Goal: Task Accomplishment & Management: Complete application form

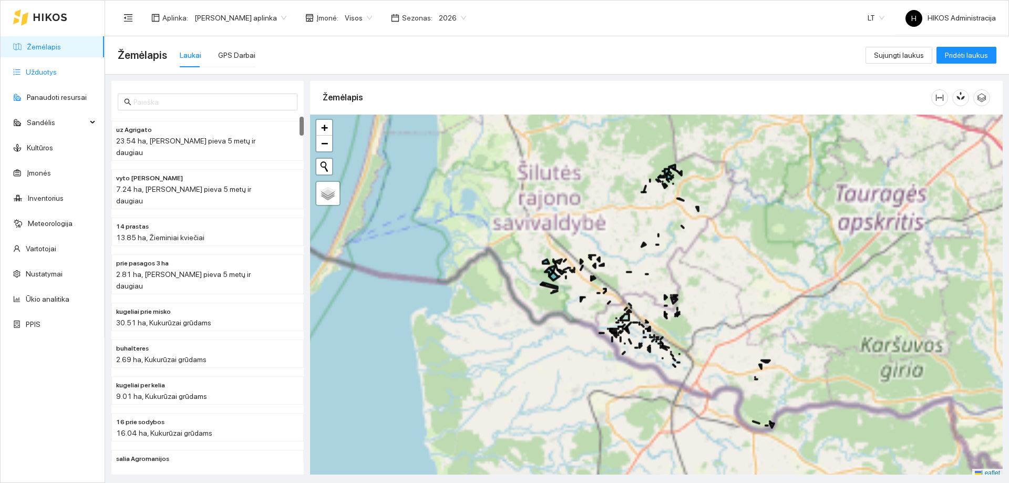
click at [48, 75] on link "Užduotys" at bounding box center [41, 72] width 31 height 8
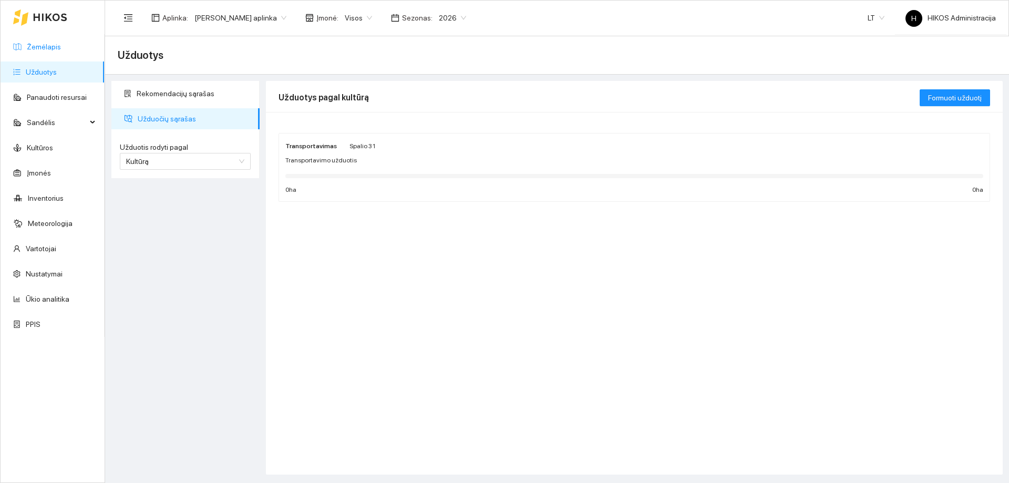
click at [61, 51] on link "Žemėlapis" at bounding box center [44, 47] width 34 height 8
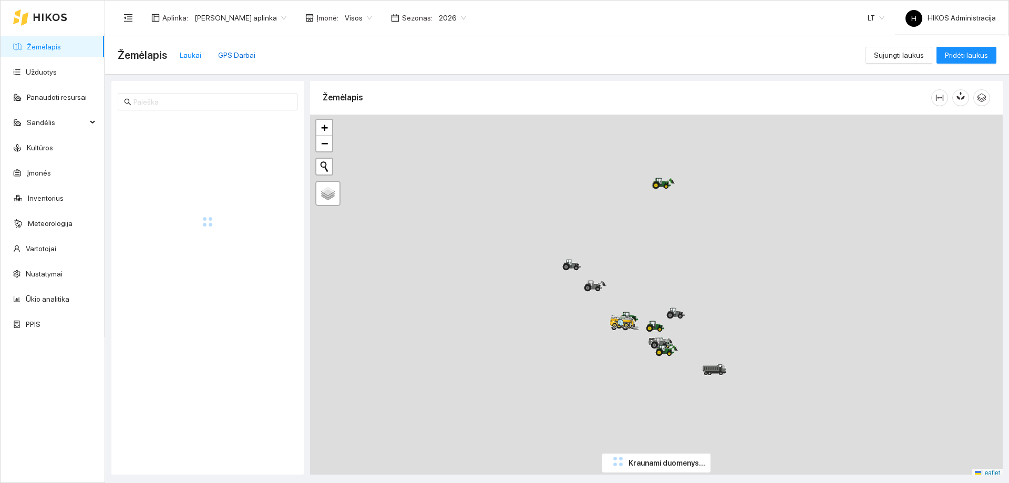
click at [234, 56] on div "GPS Darbai" at bounding box center [236, 55] width 37 height 12
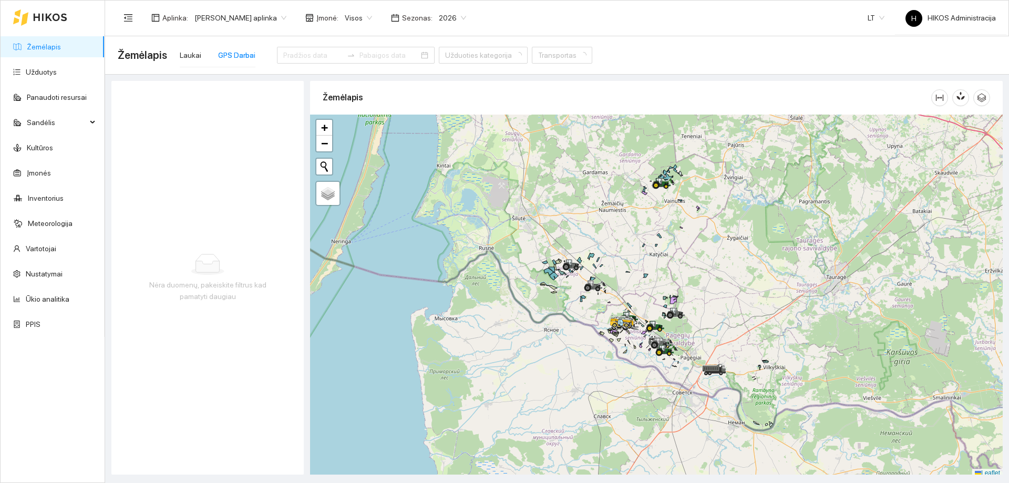
click at [250, 12] on span "Edgaro Sudeikio aplinka" at bounding box center [240, 18] width 92 height 16
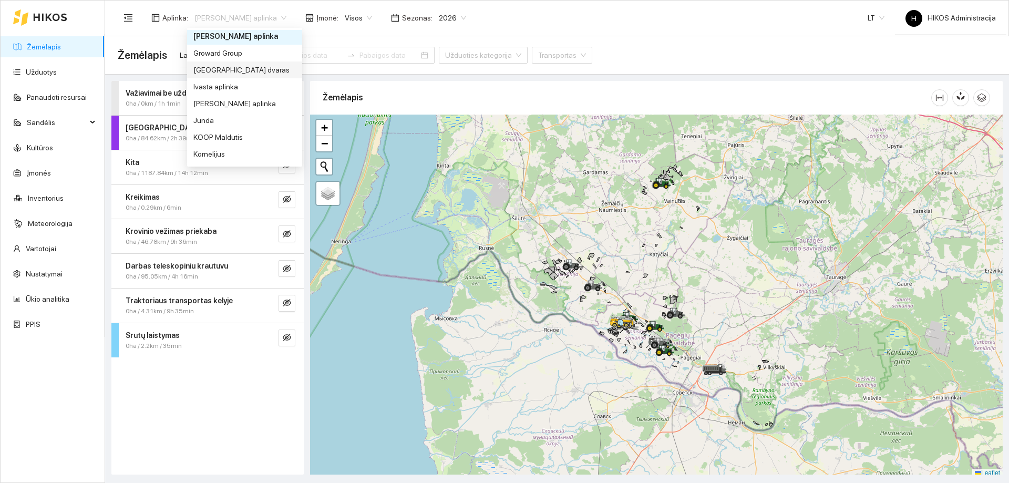
scroll to position [223, 0]
click at [226, 69] on div "Groward Group" at bounding box center [244, 68] width 102 height 12
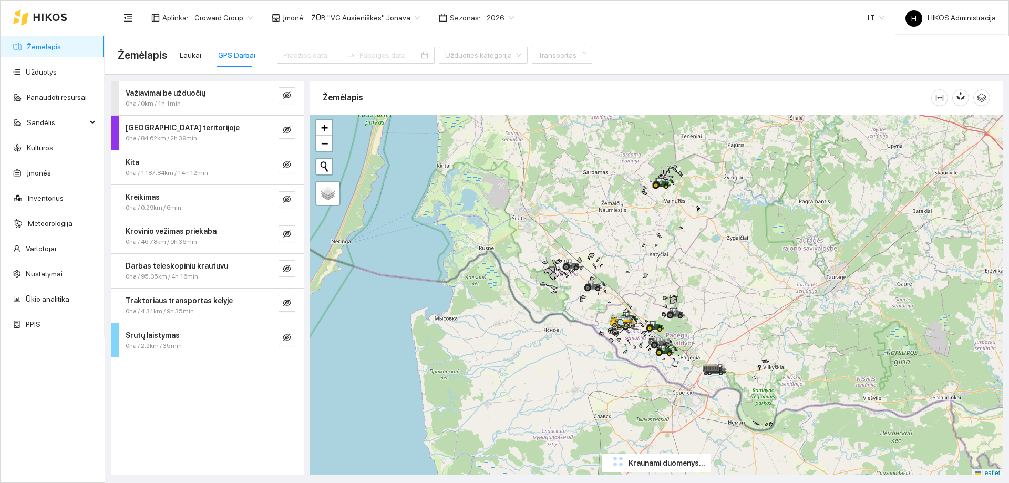
click at [383, 17] on span "ŽŪB "VG Ausieniškės" Jonava" at bounding box center [365, 18] width 109 height 16
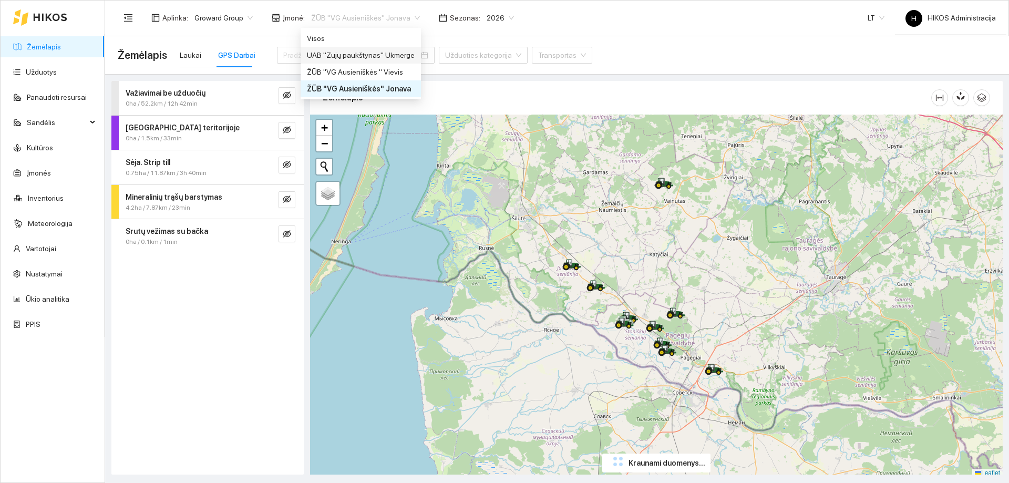
click at [388, 52] on div "UAB "Zujų paukštynas" Ukmerge" at bounding box center [361, 55] width 108 height 12
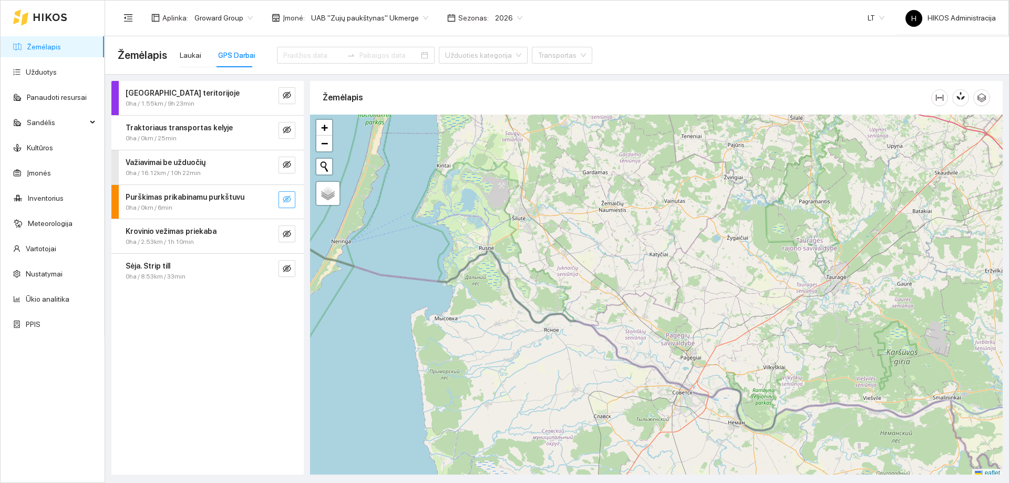
click at [284, 198] on icon "eye-invisible" at bounding box center [287, 198] width 8 height 7
click at [275, 200] on div at bounding box center [276, 199] width 38 height 17
click at [270, 200] on icon "search" at bounding box center [266, 199] width 8 height 8
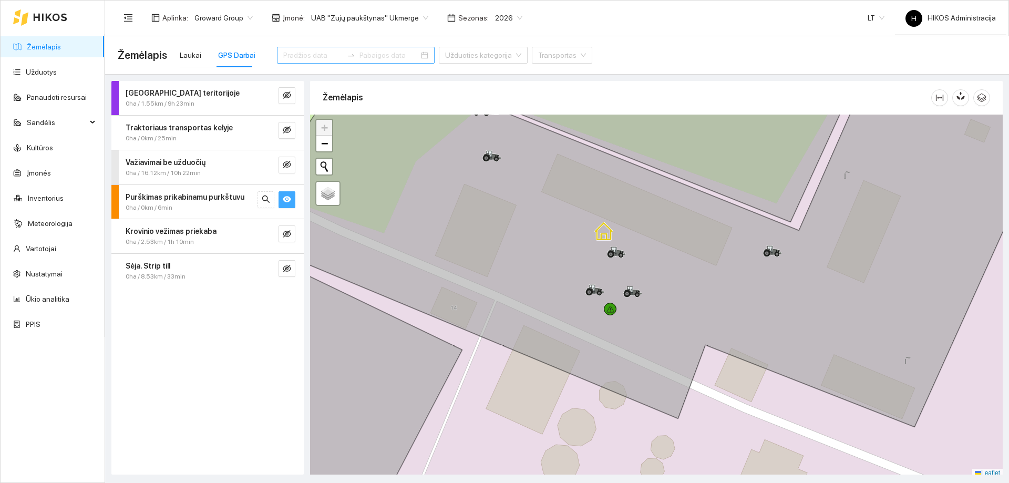
click at [316, 52] on input at bounding box center [312, 55] width 59 height 12
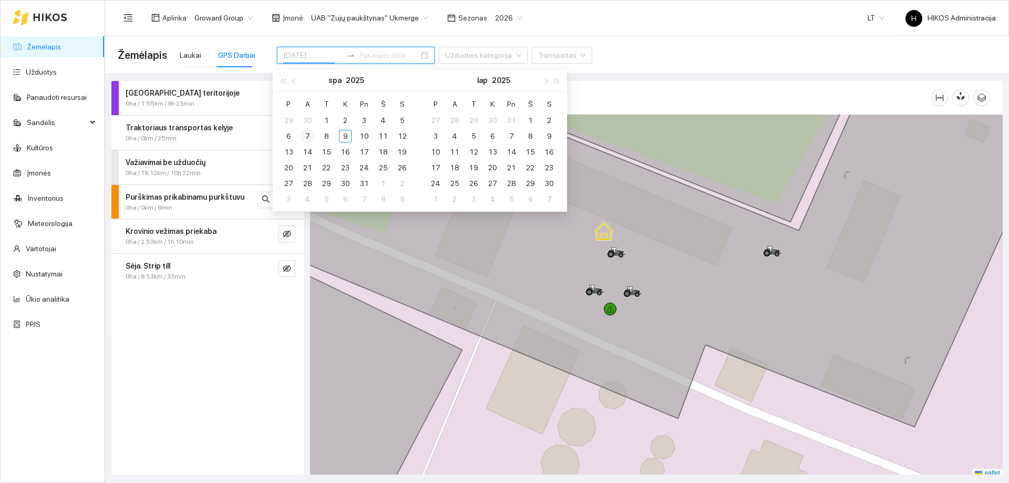
type input "[DATE]"
click at [305, 134] on div "7" at bounding box center [307, 136] width 13 height 13
type input "2025-10-08"
click at [324, 135] on div "8" at bounding box center [326, 136] width 13 height 13
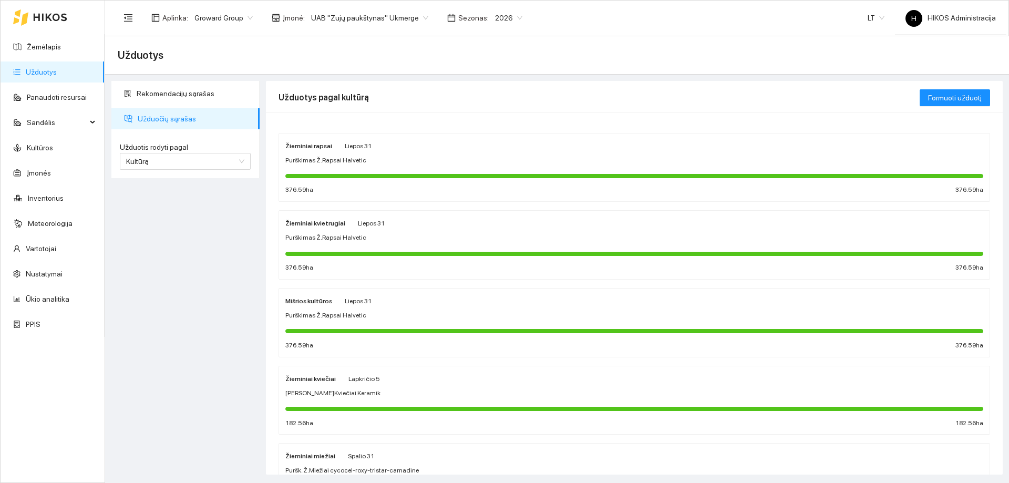
click at [360, 156] on div "Purškimas Ž.Rapsai Halvetic" at bounding box center [634, 161] width 698 height 10
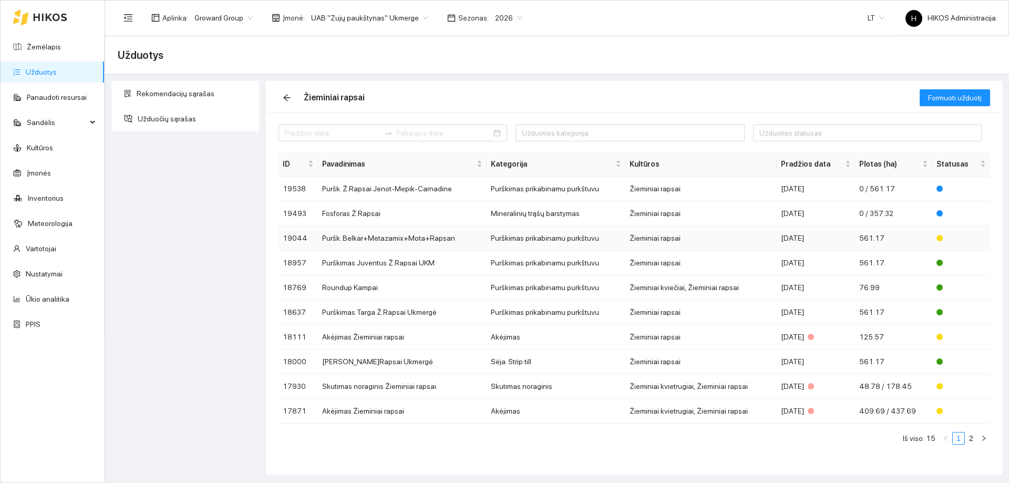
click at [408, 241] on td "Puršk. Belkar+Metazamix+Mota+Rapsan" at bounding box center [402, 238] width 169 height 25
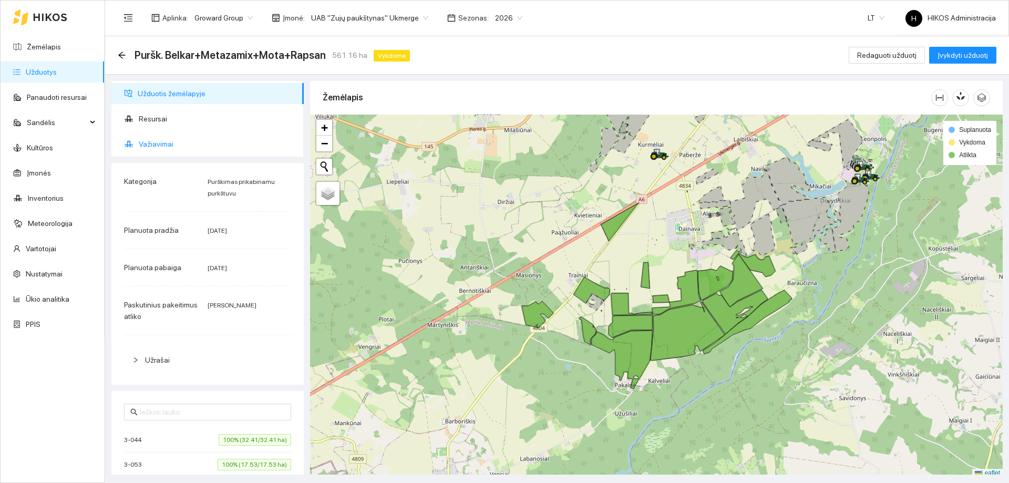
click at [181, 150] on span "Važiavimai" at bounding box center [217, 143] width 157 height 21
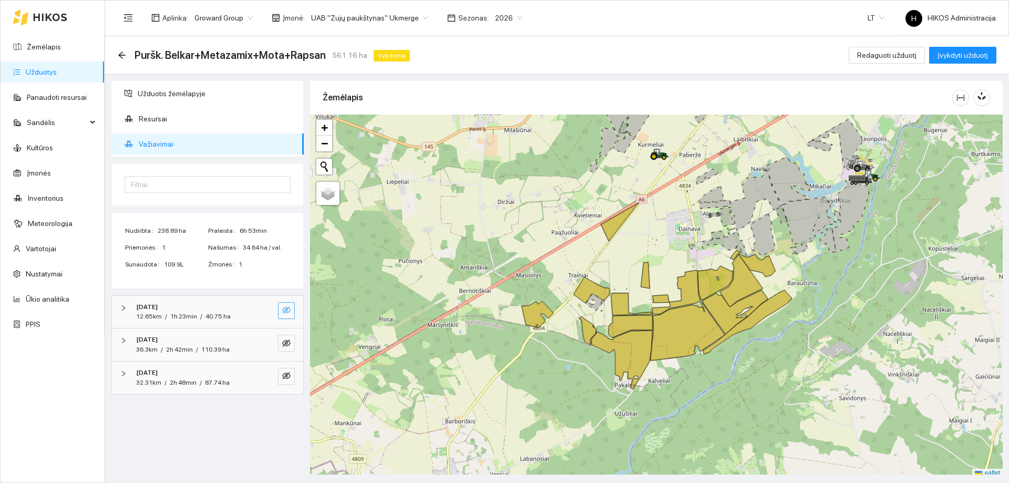
click at [285, 314] on icon "eye-invisible" at bounding box center [286, 310] width 8 height 8
click at [285, 340] on icon "eye-invisible" at bounding box center [286, 342] width 8 height 7
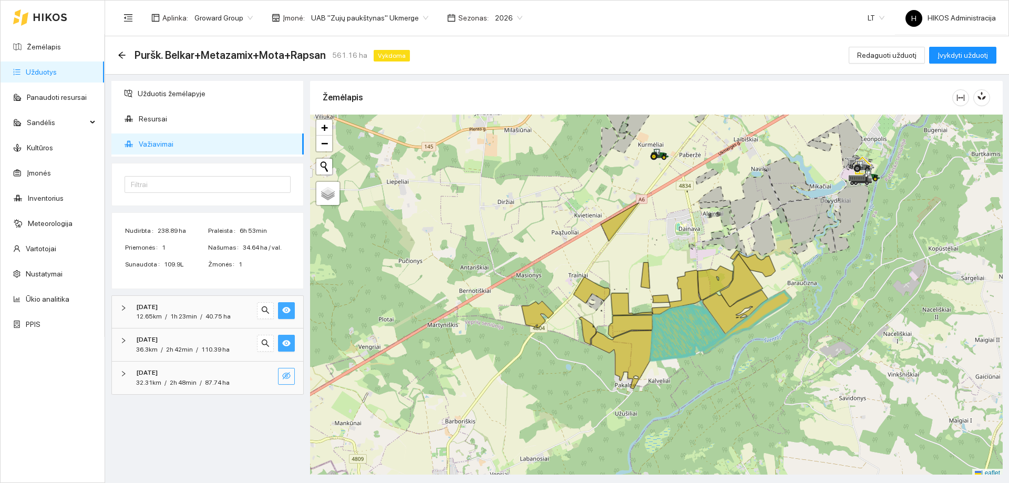
click at [291, 379] on button "button" at bounding box center [286, 376] width 17 height 17
click at [245, 56] on span "Puršk. Belkar+Metazamix+Mota+Rapsan" at bounding box center [229, 55] width 191 height 17
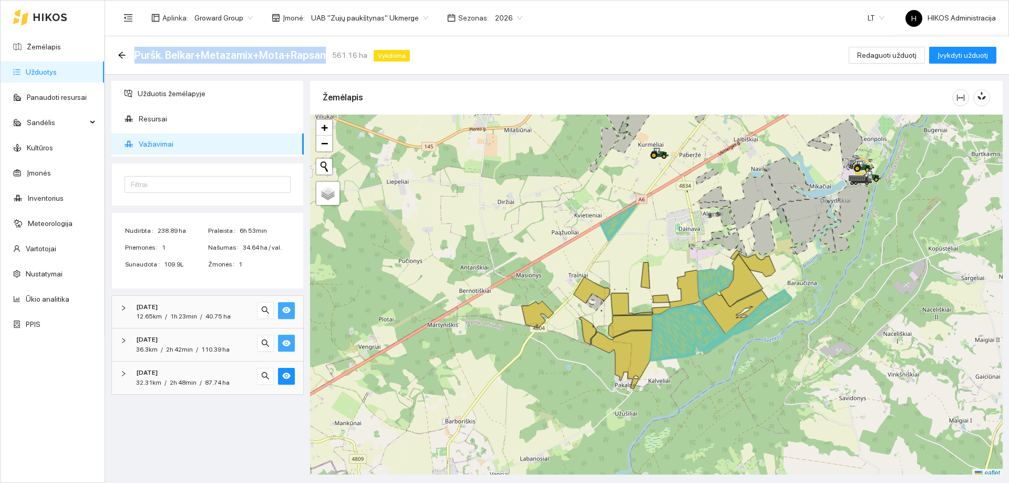
click at [245, 56] on span "Puršk. Belkar+Metazamix+Mota+Rapsan" at bounding box center [229, 55] width 191 height 17
copy span "Puršk. Belkar+Metazamix+Mota+Rapsan"
click at [192, 100] on span "Užduotis žemėlapyje" at bounding box center [217, 93] width 158 height 21
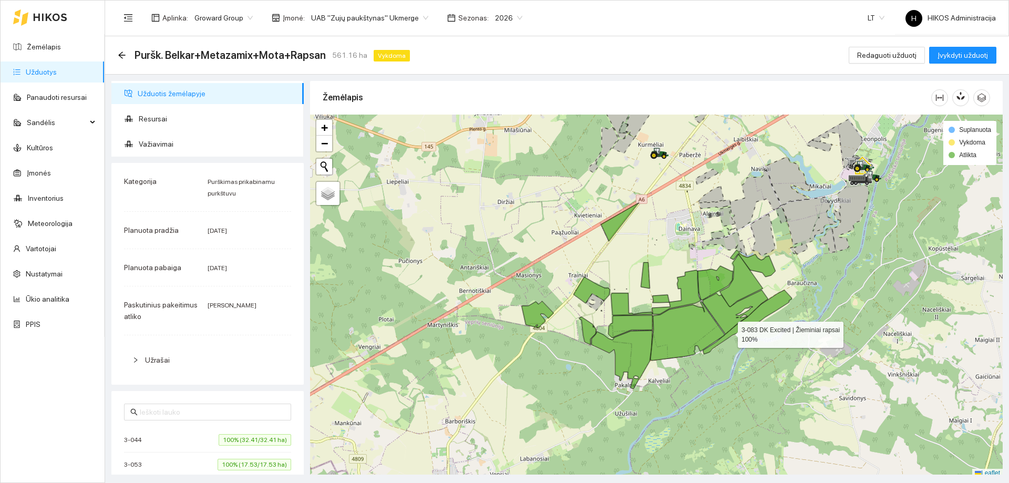
click at [687, 327] on icon at bounding box center [687, 331] width 74 height 59
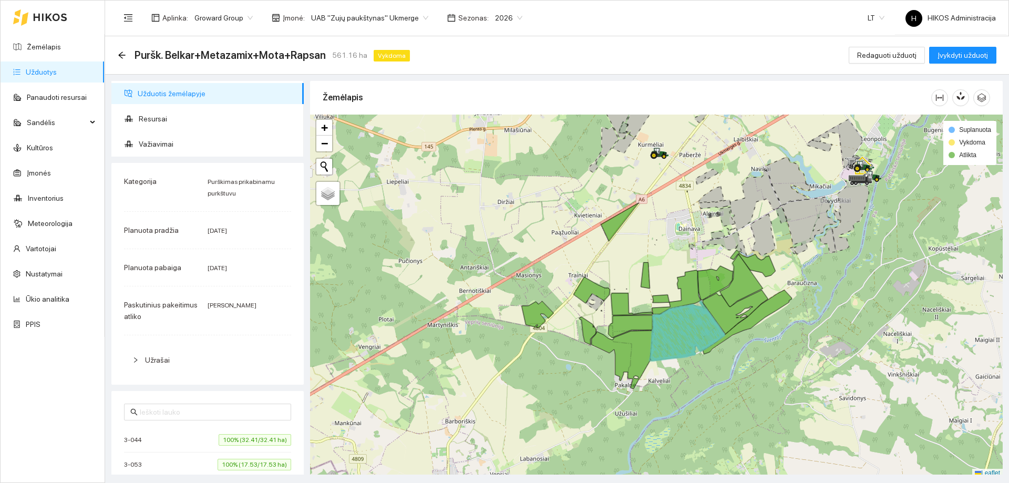
scroll to position [3, 0]
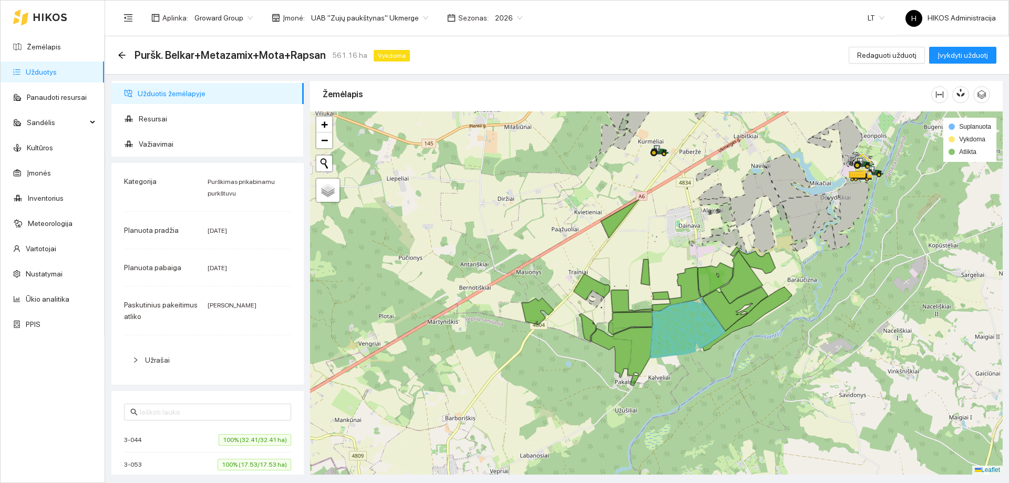
click at [791, 48] on div "Puršk. Belkar+Metazamix+Mota+Rapsan 561.16 ha Vykdoma Redaguoti užduotį Įvykdyt…" at bounding box center [557, 55] width 878 height 21
click at [795, 85] on div "Žemėlapis" at bounding box center [627, 94] width 608 height 30
click at [219, 134] on span "Važiavimai" at bounding box center [217, 143] width 157 height 21
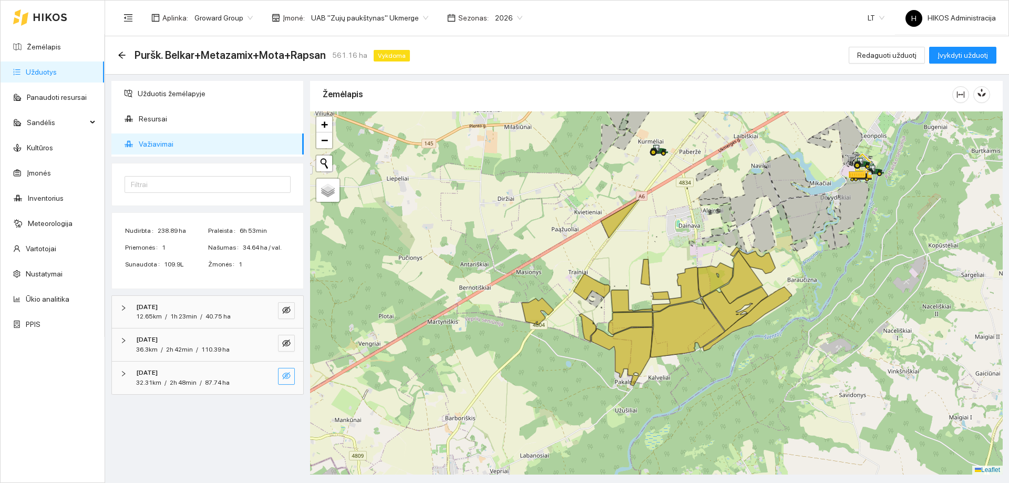
drag, startPoint x: 289, startPoint y: 378, endPoint x: 282, endPoint y: 328, distance: 50.9
click at [289, 378] on icon "eye-invisible" at bounding box center [286, 375] width 8 height 8
click at [285, 341] on icon "eye-invisible" at bounding box center [286, 343] width 8 height 8
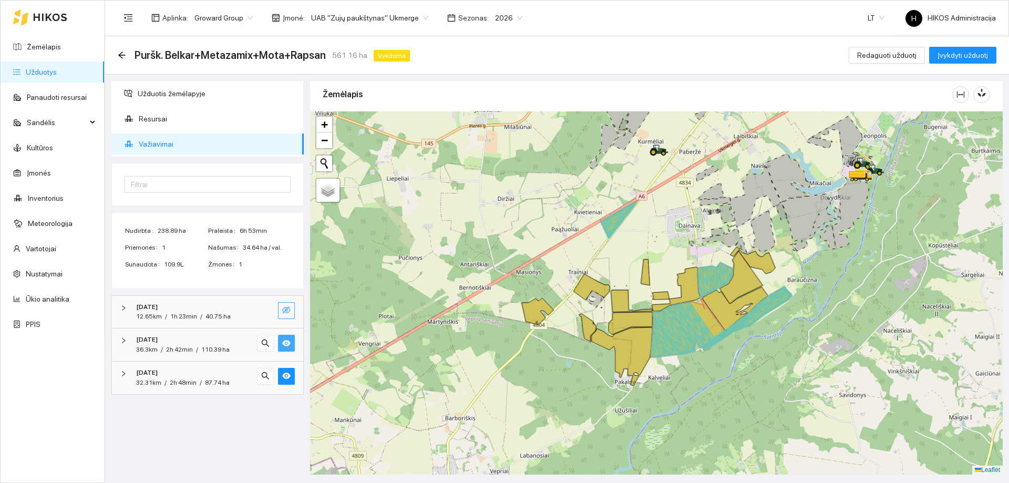
click at [287, 313] on icon "eye-invisible" at bounding box center [286, 309] width 8 height 7
click at [120, 58] on icon "arrow-left" at bounding box center [122, 55] width 8 height 8
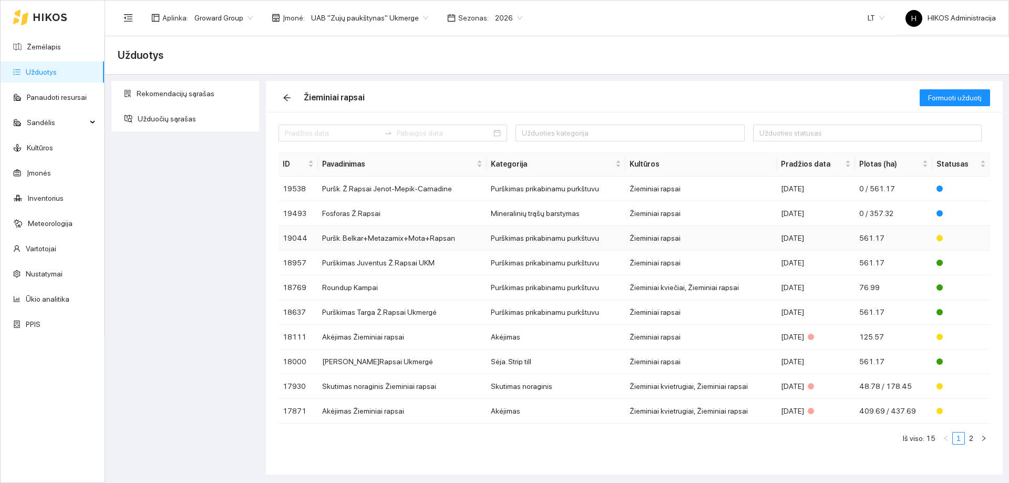
click at [473, 247] on td "Puršk. Belkar+Metazamix+Mota+Rapsan" at bounding box center [402, 238] width 169 height 25
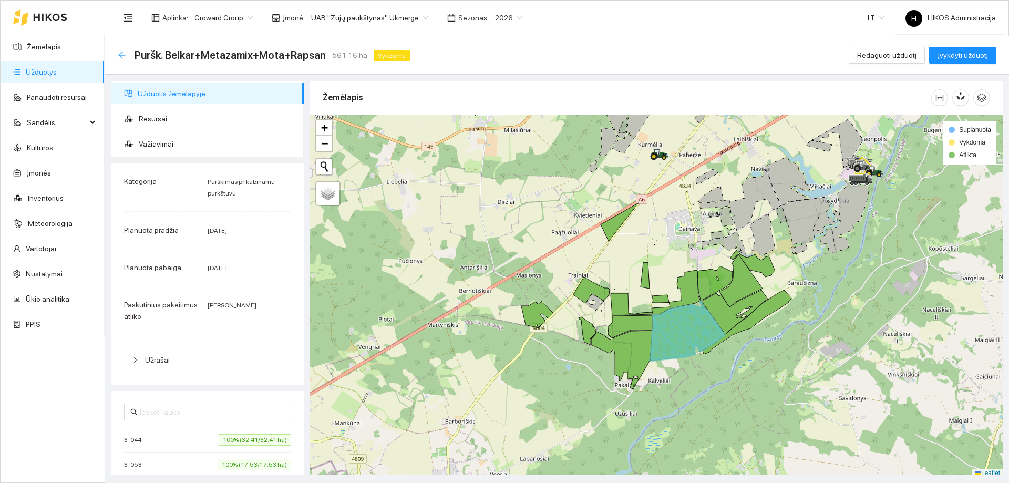
click at [123, 57] on icon "arrow-left" at bounding box center [122, 55] width 8 height 8
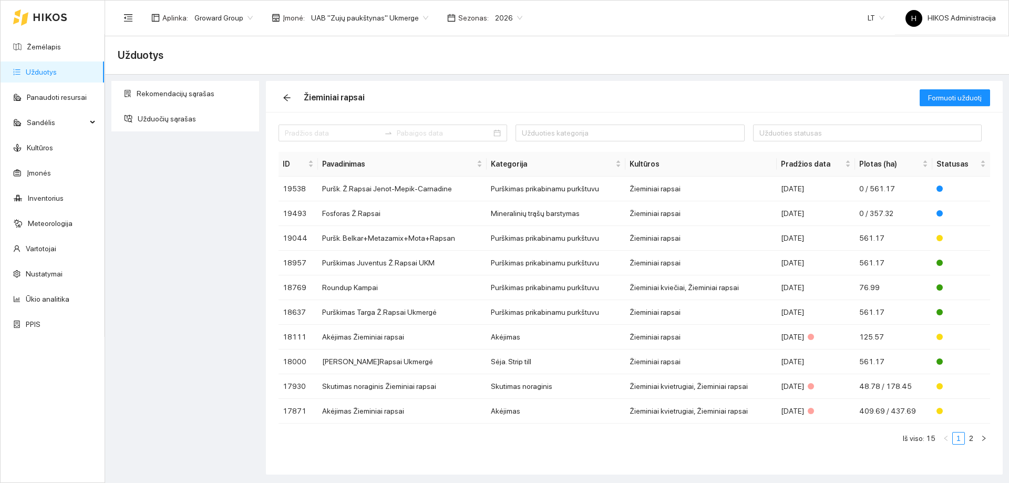
click at [473, 445] on div "ID Pavadinimas Kategorija Kultūros Pradžios data Plotas (ha) Statusas 19538 Pur…" at bounding box center [633, 302] width 711 height 301
click at [790, 83] on div "Žieminiai rapsai" at bounding box center [598, 98] width 641 height 34
click at [588, 189] on td "Purškimas prikabinamu purkštuvu" at bounding box center [555, 189] width 139 height 25
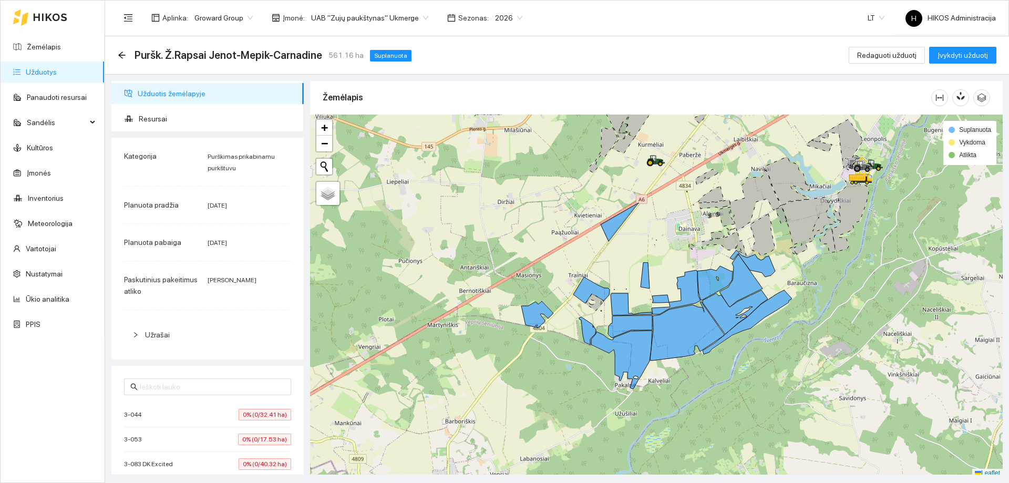
drag, startPoint x: 879, startPoint y: 95, endPoint x: 989, endPoint y: 94, distance: 109.8
click at [879, 95] on div "Žemėlapis" at bounding box center [627, 97] width 608 height 30
click at [120, 51] on icon "arrow-left" at bounding box center [122, 55] width 8 height 8
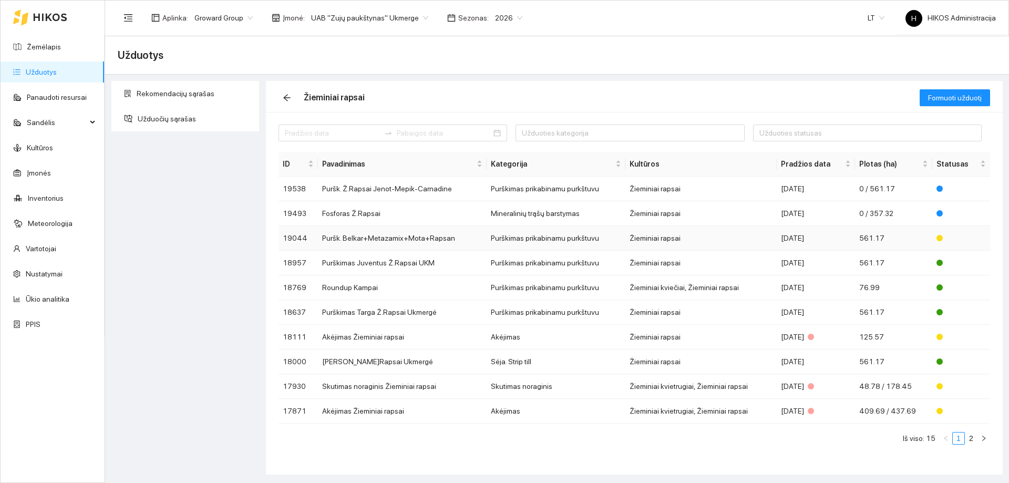
click at [474, 240] on td "Puršk. Belkar+Metazamix+Mota+Rapsan" at bounding box center [402, 238] width 169 height 25
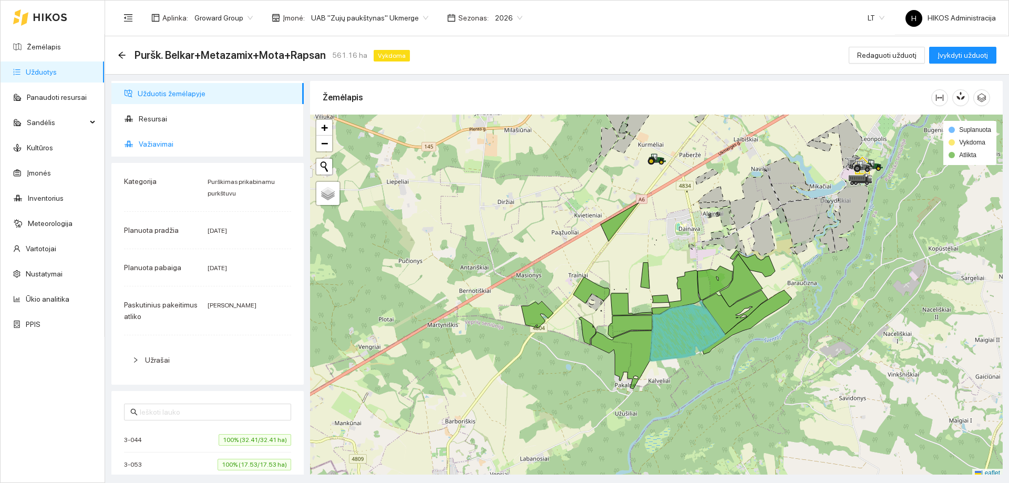
click at [199, 140] on span "Važiavimai" at bounding box center [217, 143] width 157 height 21
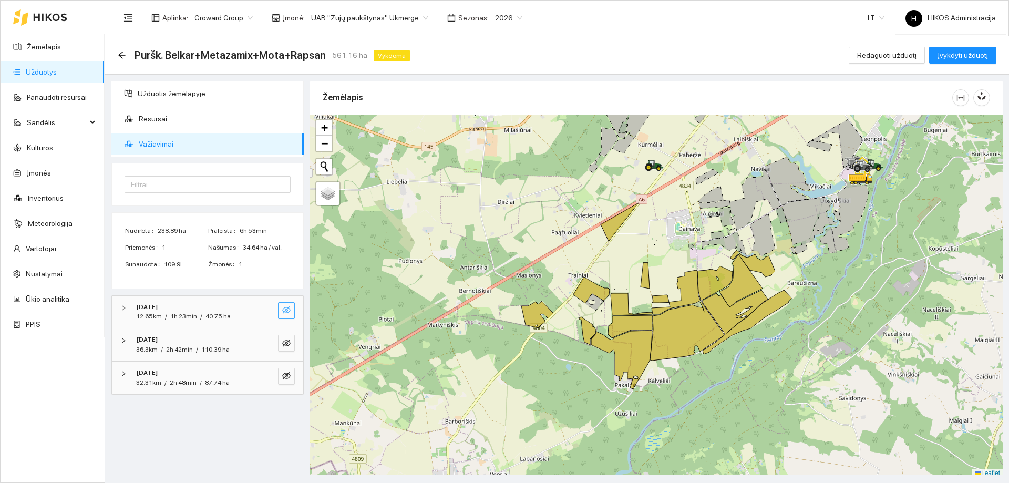
click at [293, 312] on button "button" at bounding box center [286, 310] width 17 height 17
click at [753, 105] on div "Žemėlapis" at bounding box center [637, 97] width 629 height 30
click at [282, 372] on button "button" at bounding box center [286, 376] width 17 height 17
click at [282, 343] on icon "eye-invisible" at bounding box center [286, 343] width 8 height 8
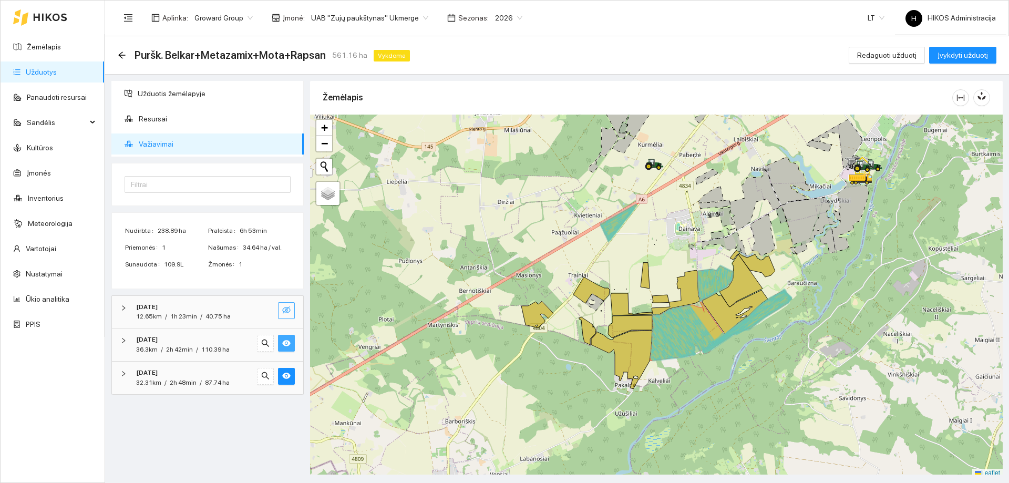
click at [282, 309] on button "button" at bounding box center [286, 310] width 17 height 17
click at [289, 310] on icon "eye" at bounding box center [286, 310] width 8 height 6
click at [289, 310] on icon "eye-invisible" at bounding box center [286, 310] width 8 height 8
click at [314, 73] on div "Puršk. Belkar+Metazamix+Mota+Rapsan 561.16 ha Vykdoma Redaguoti užduotį Įvykdyt…" at bounding box center [557, 55] width 904 height 38
click at [775, 82] on div "Žemėlapis" at bounding box center [656, 98] width 667 height 34
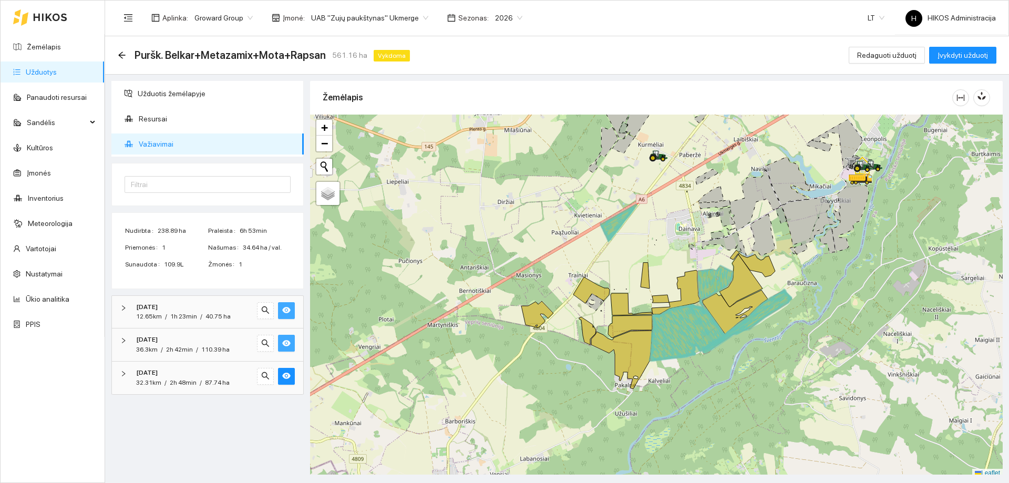
click at [789, 57] on div "Puršk. Belkar+Metazamix+Mota+Rapsan 561.16 ha Vykdoma Redaguoti užduotį Įvykdyt…" at bounding box center [557, 55] width 878 height 21
click at [288, 378] on icon "eye" at bounding box center [286, 376] width 8 height 6
click at [288, 378] on icon "eye-invisible" at bounding box center [286, 375] width 8 height 8
click at [288, 378] on icon "eye" at bounding box center [286, 376] width 8 height 6
click at [288, 378] on icon "eye-invisible" at bounding box center [286, 375] width 8 height 8
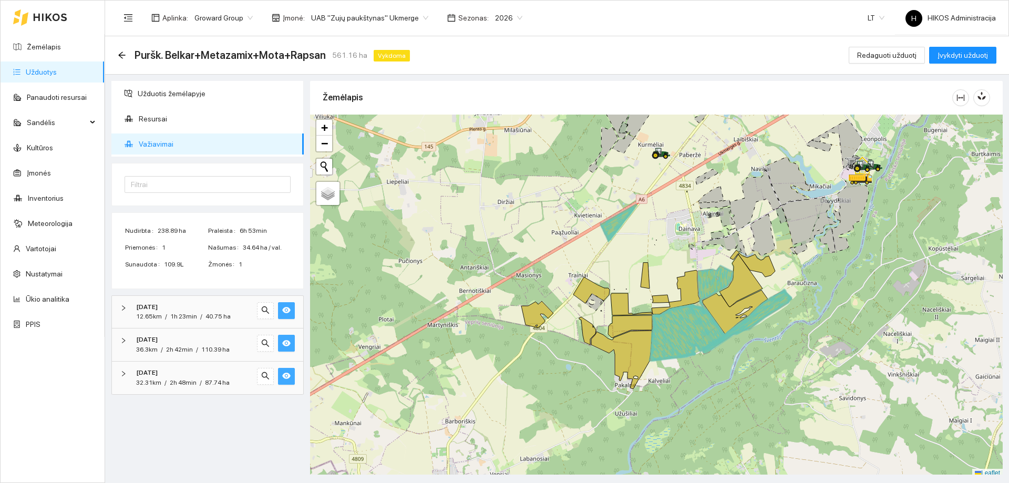
click at [288, 378] on icon "eye" at bounding box center [286, 376] width 8 height 6
click at [287, 378] on icon "eye-invisible" at bounding box center [286, 375] width 8 height 7
click at [287, 378] on icon "eye" at bounding box center [286, 376] width 8 height 6
click at [181, 375] on div "2025-10-08" at bounding box center [193, 373] width 114 height 10
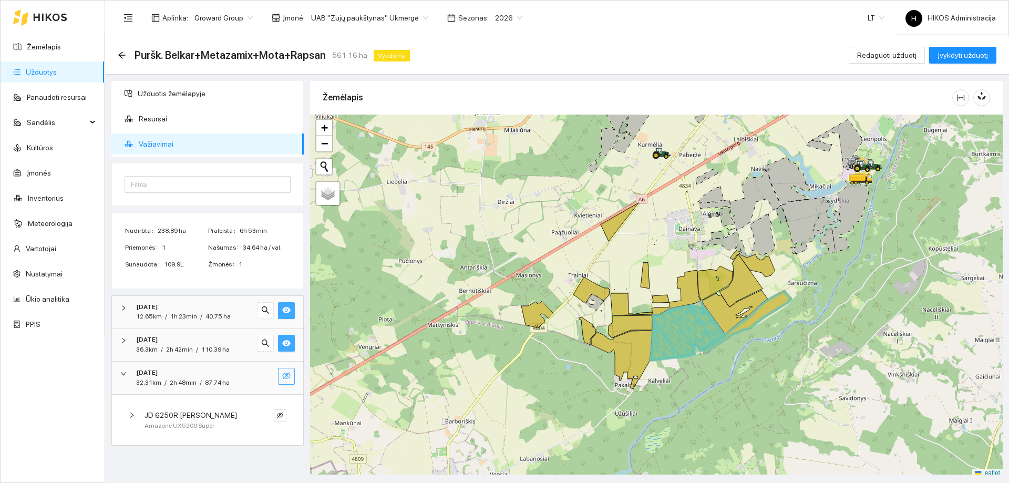
click at [190, 402] on div "JD 6250R Lukas Amazone UX5200 Super" at bounding box center [207, 420] width 191 height 51
click at [192, 413] on span "JD 6250R Lukas" at bounding box center [190, 415] width 92 height 12
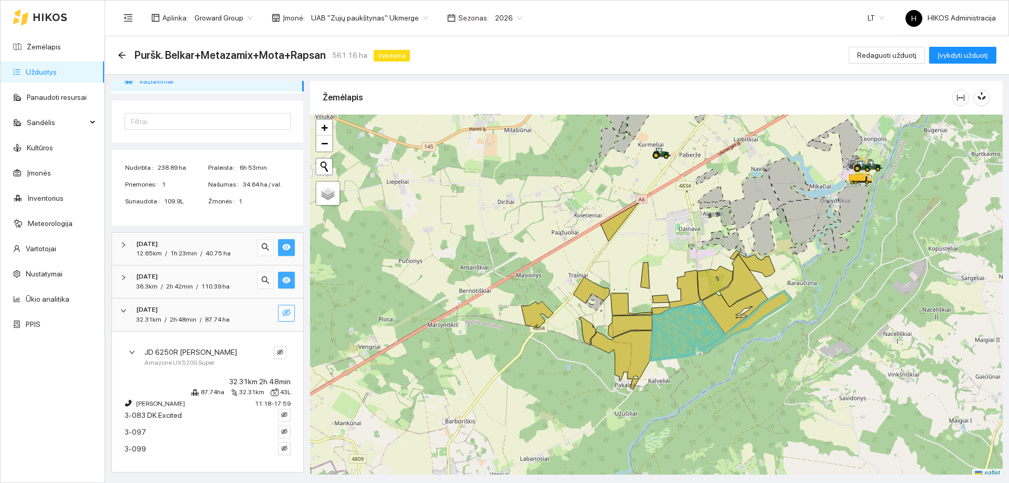
scroll to position [64, 0]
click at [281, 433] on icon "eye-invisible" at bounding box center [284, 430] width 6 height 6
click at [281, 433] on icon "eye" at bounding box center [284, 430] width 6 height 6
click at [280, 252] on button "button" at bounding box center [286, 246] width 17 height 17
click at [282, 281] on icon "eye" at bounding box center [286, 279] width 8 height 6
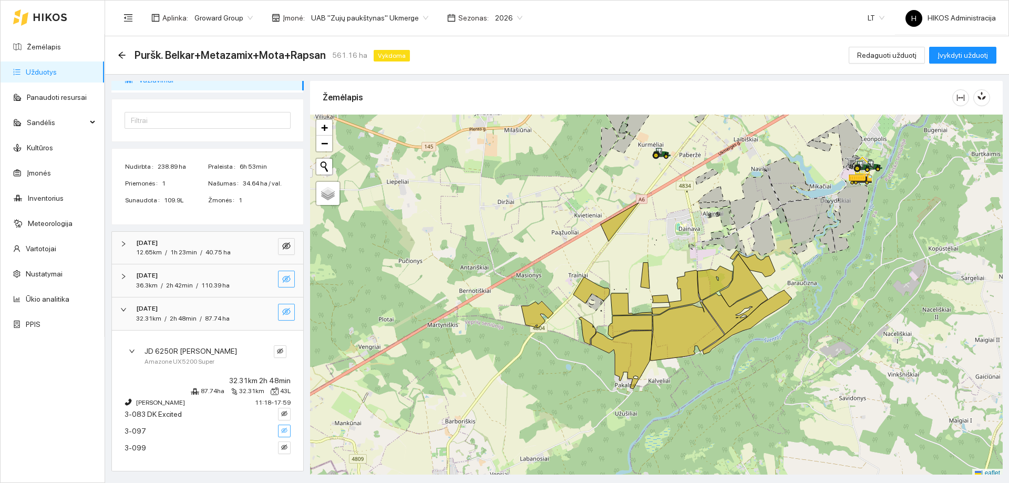
click at [281, 432] on icon "eye-invisible" at bounding box center [284, 430] width 6 height 6
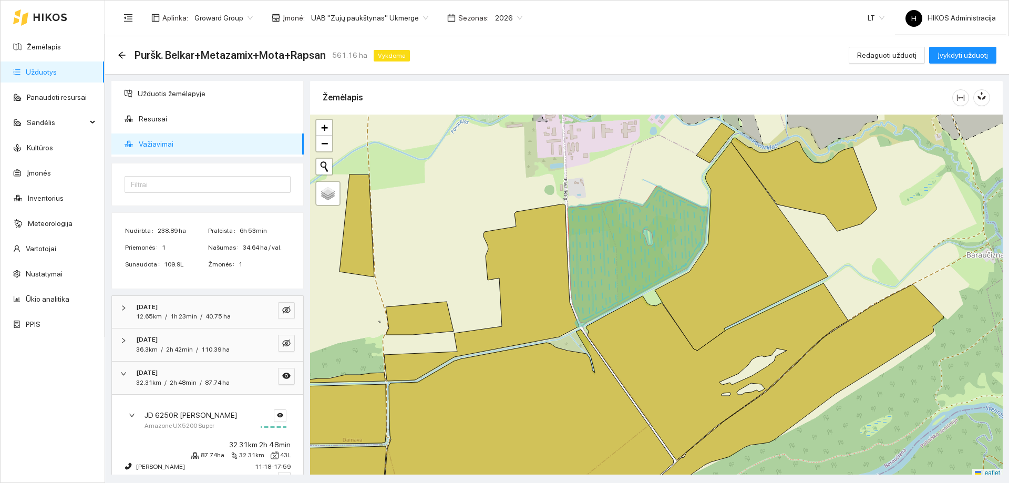
scroll to position [64, 0]
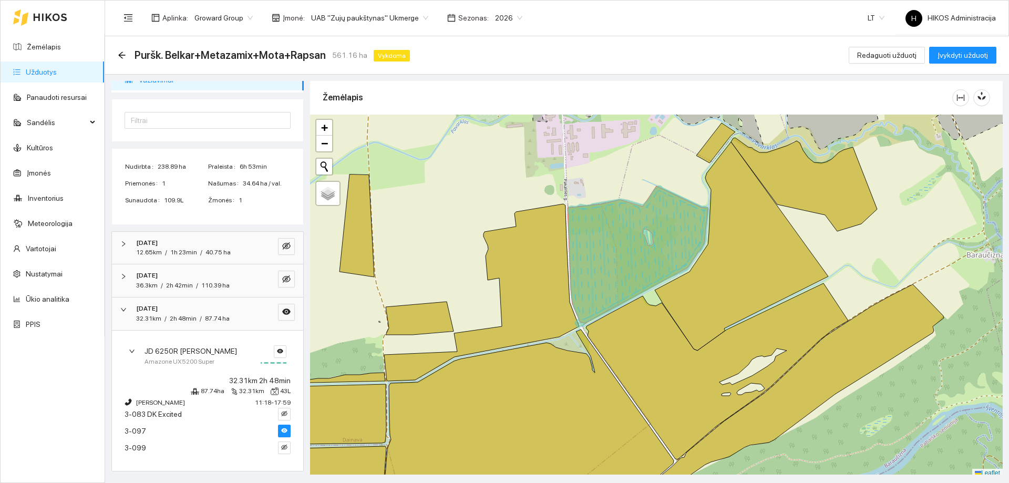
drag, startPoint x: 44, startPoint y: 61, endPoint x: 36, endPoint y: 74, distance: 15.3
click at [121, 51] on icon "arrow-left" at bounding box center [122, 55] width 8 height 8
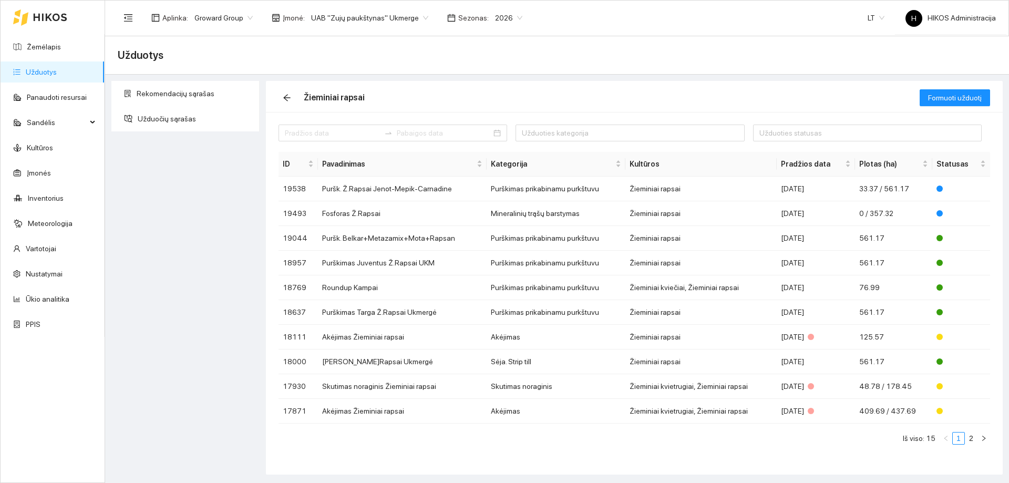
click at [562, 469] on div "Užduoties kategorija Užduoties statusas ID Pavadinimas Kategorija Kultūros Prad…" at bounding box center [634, 293] width 737 height 363
click at [286, 95] on icon "arrow-left" at bounding box center [286, 98] width 7 height 7
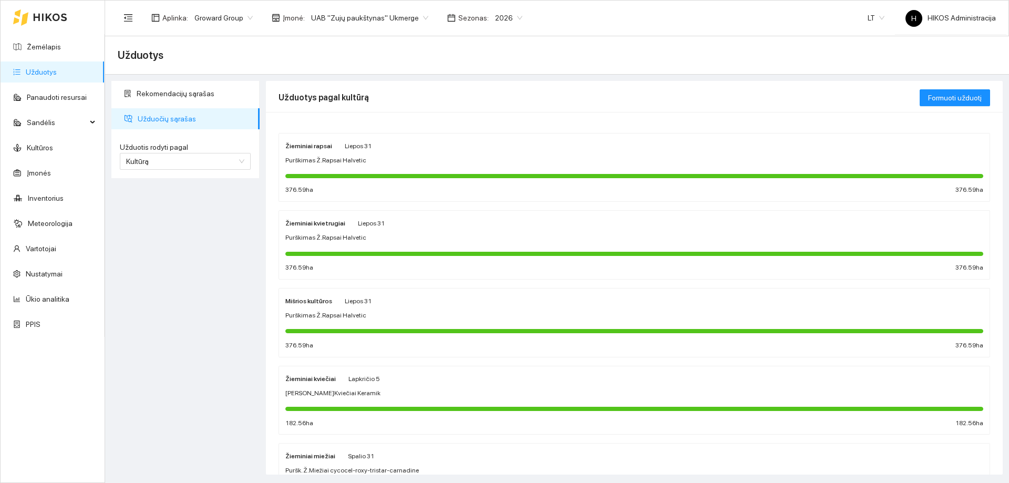
click at [357, 379] on span "Lapkričio 5" at bounding box center [364, 378] width 32 height 7
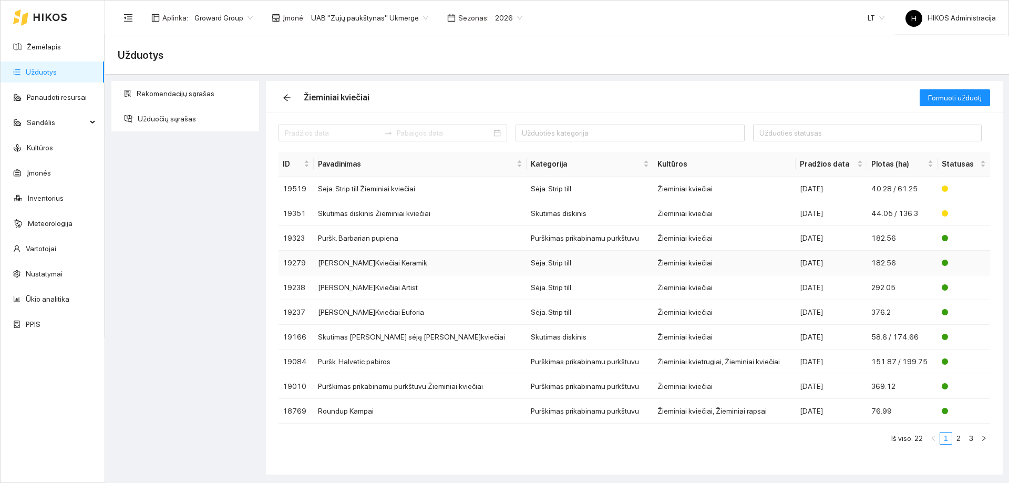
click at [397, 261] on td "[PERSON_NAME]Kviečiai Keramik" at bounding box center [420, 263] width 213 height 25
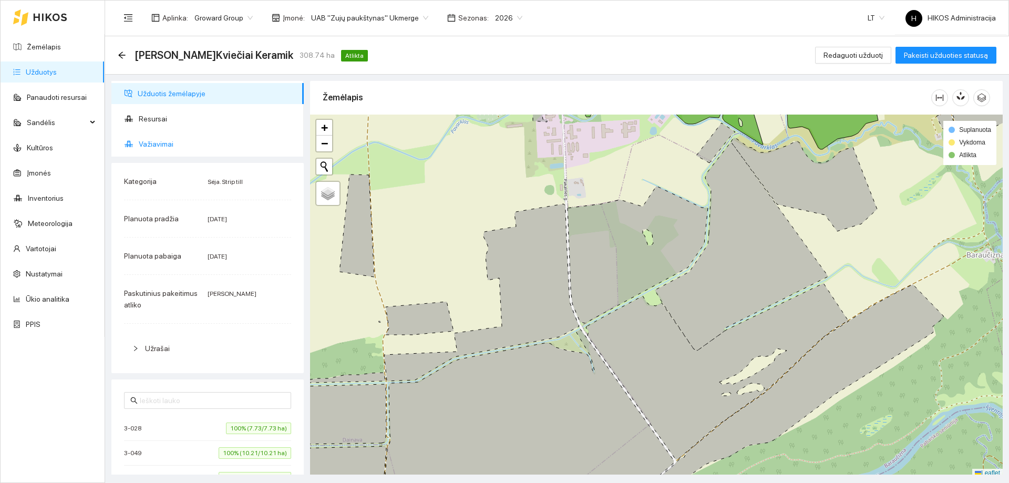
click at [201, 141] on span "Važiavimai" at bounding box center [217, 143] width 157 height 21
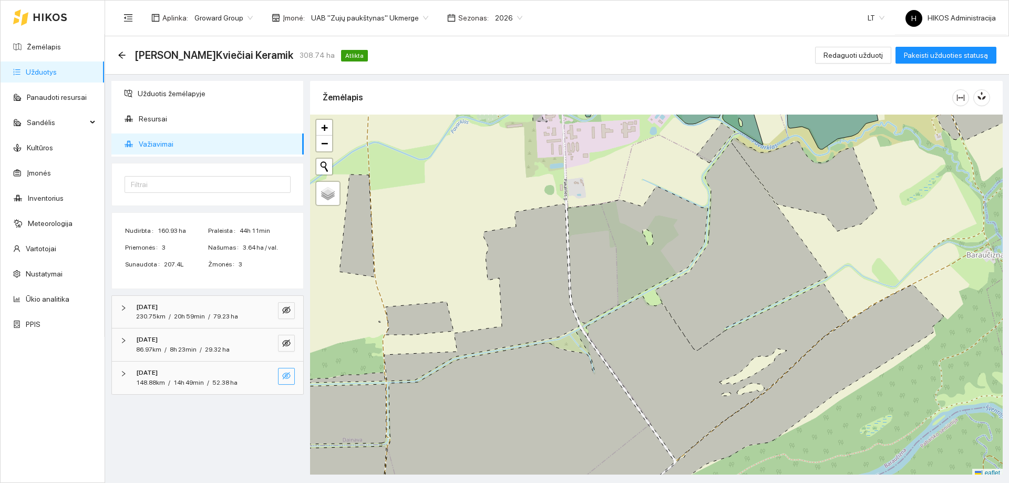
click at [286, 379] on icon "eye-invisible" at bounding box center [286, 375] width 8 height 7
click at [286, 339] on icon "eye-invisible" at bounding box center [286, 343] width 8 height 8
click at [288, 301] on div "2025-10-06 230.75km / 20h 59min / 79.23 ha" at bounding box center [207, 312] width 191 height 33
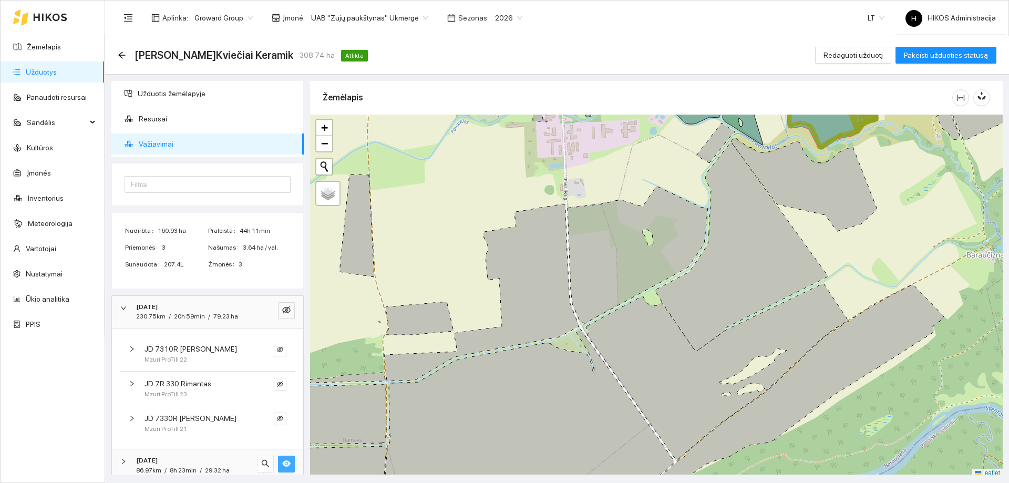
click at [240, 305] on div "2025-10-06" at bounding box center [193, 307] width 114 height 10
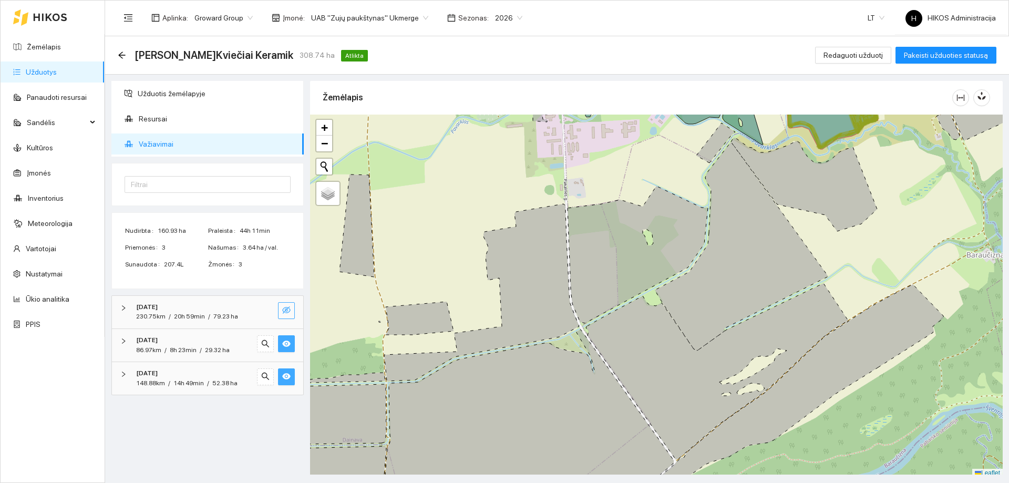
click at [283, 306] on icon "eye-invisible" at bounding box center [286, 310] width 8 height 8
click at [265, 378] on icon "search" at bounding box center [265, 375] width 8 height 8
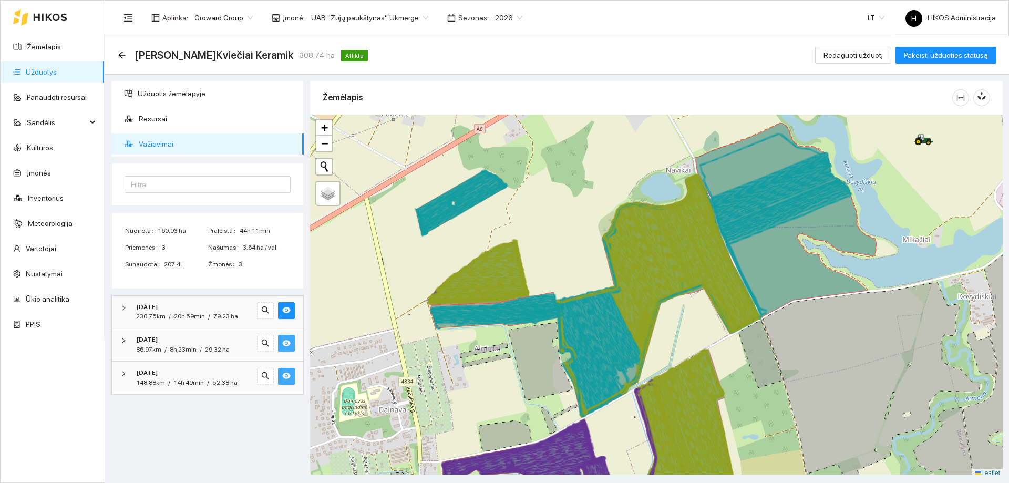
click at [782, 281] on icon at bounding box center [785, 220] width 181 height 194
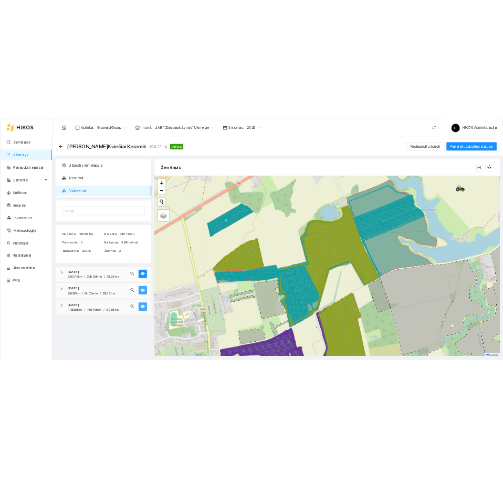
scroll to position [3, 0]
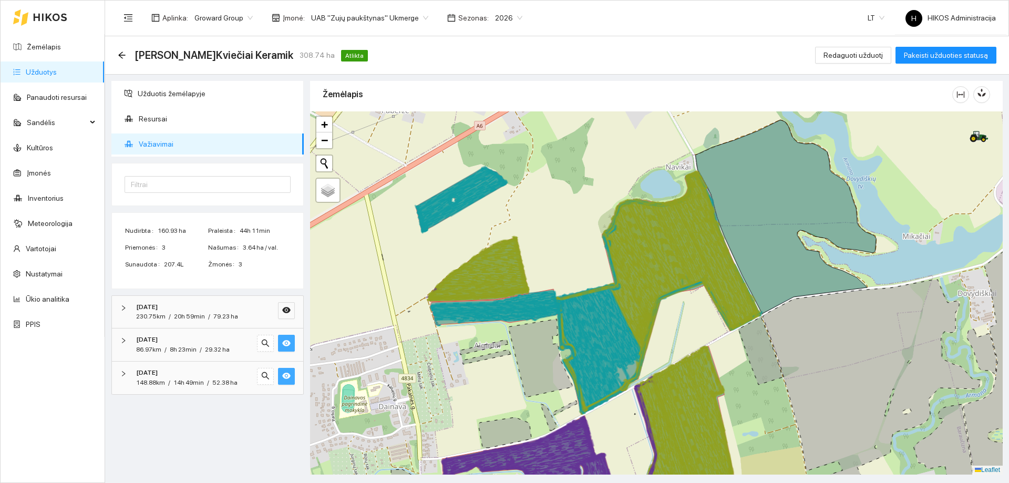
click at [757, 264] on icon at bounding box center [785, 217] width 181 height 194
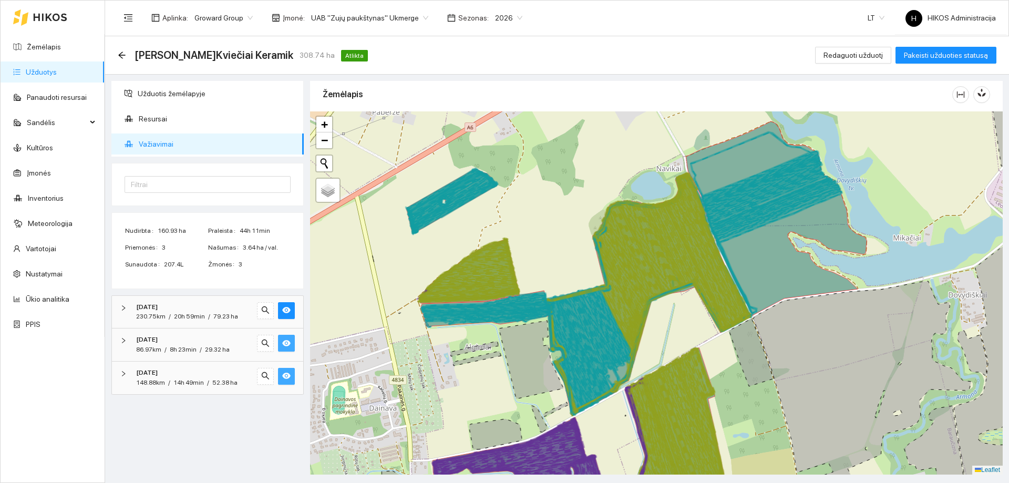
drag, startPoint x: 786, startPoint y: 265, endPoint x: 628, endPoint y: 274, distance: 158.4
click at [686, 274] on icon at bounding box center [776, 218] width 181 height 194
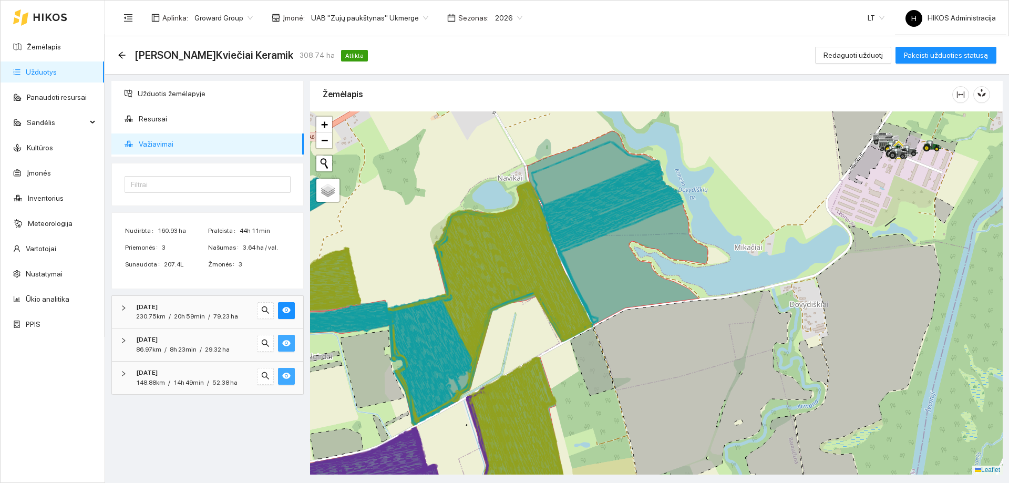
click at [282, 373] on icon "eye" at bounding box center [286, 375] width 8 height 8
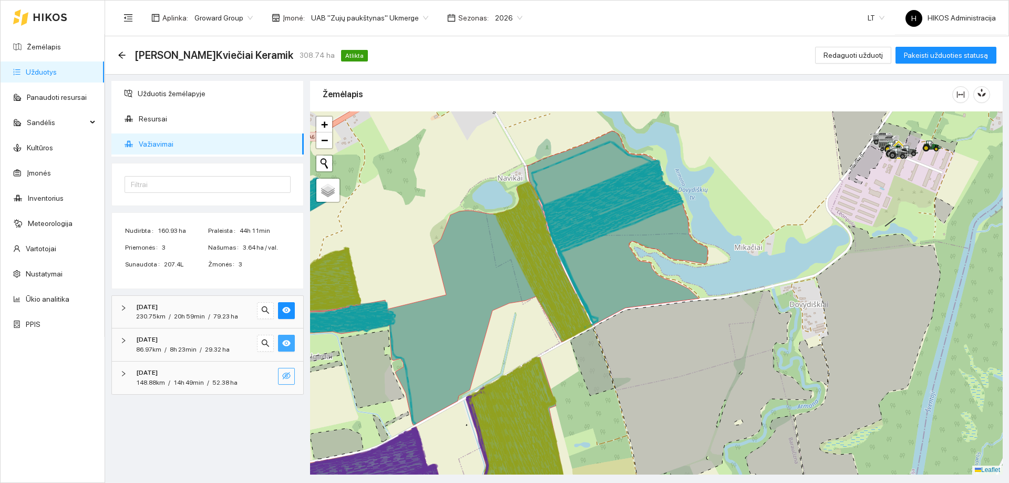
click at [282, 373] on icon "eye-invisible" at bounding box center [286, 375] width 8 height 8
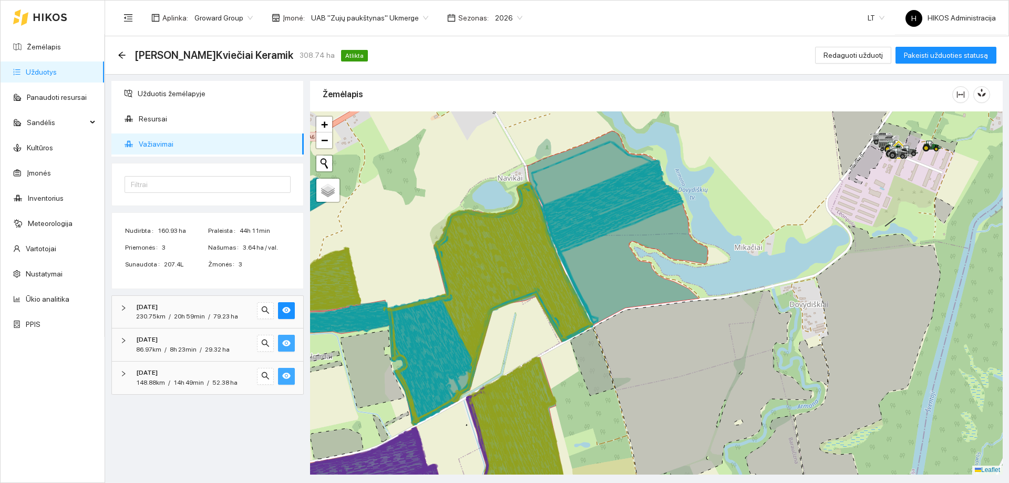
click at [283, 372] on icon "eye" at bounding box center [286, 375] width 8 height 8
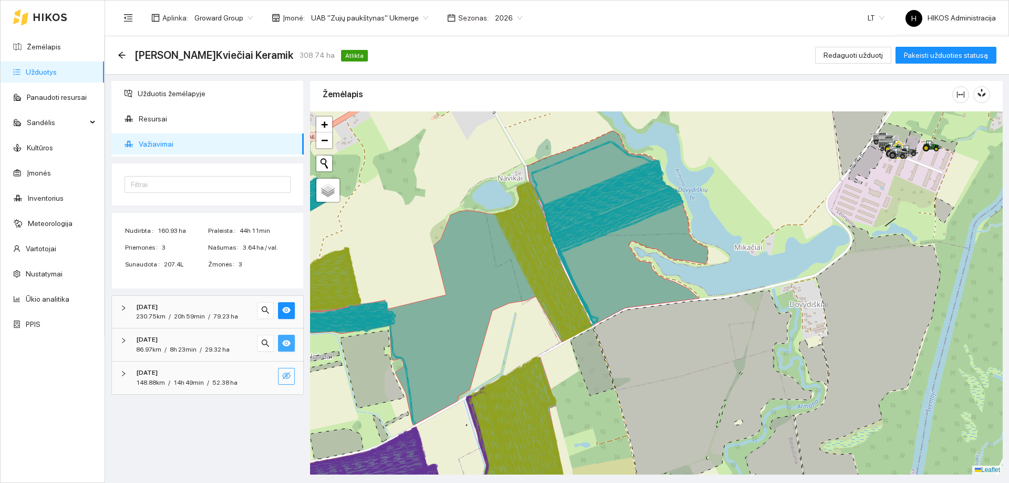
click at [281, 342] on button "button" at bounding box center [286, 343] width 17 height 17
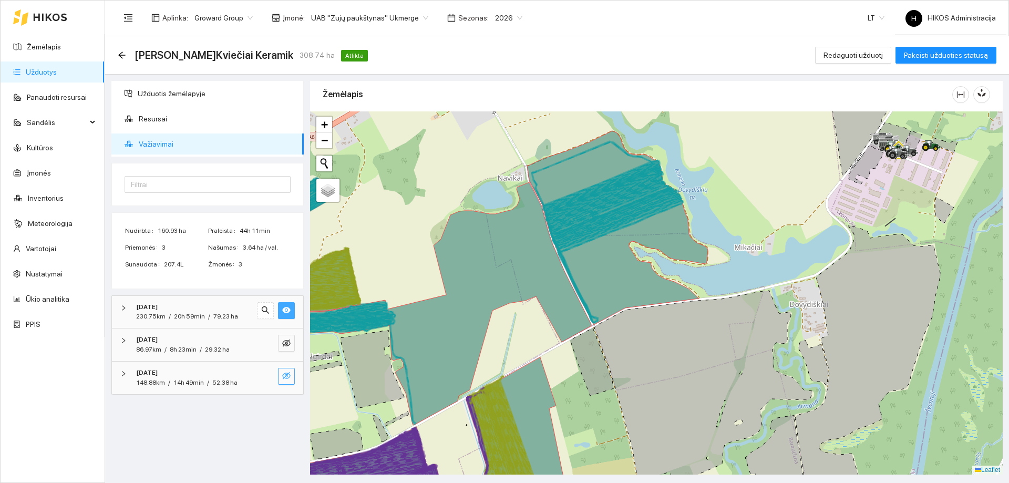
click at [289, 312] on icon "eye" at bounding box center [286, 310] width 8 height 8
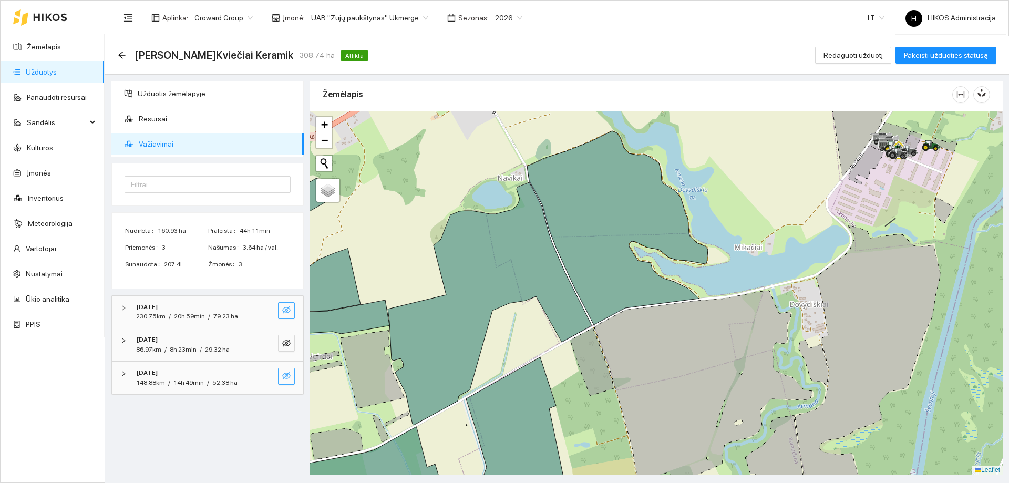
click at [289, 312] on icon "eye-invisible" at bounding box center [286, 310] width 8 height 8
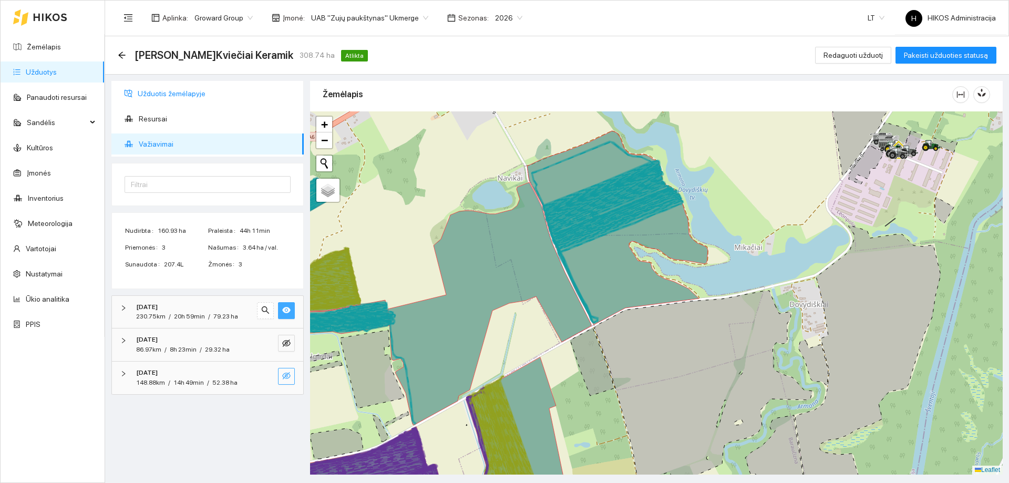
click at [211, 87] on span "Užduotis žemėlapyje" at bounding box center [217, 93] width 158 height 21
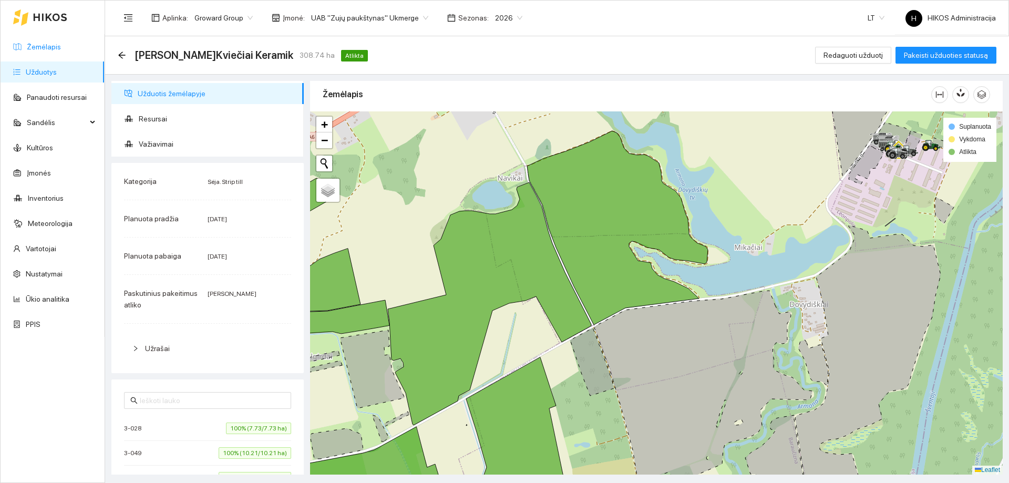
click at [61, 51] on link "Žemėlapis" at bounding box center [44, 47] width 34 height 8
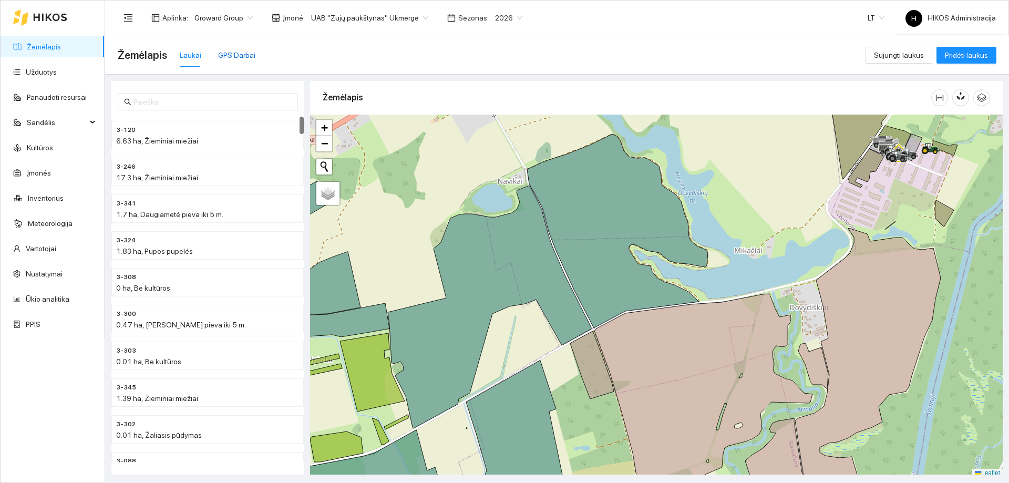
click at [237, 59] on div "GPS Darbai" at bounding box center [236, 55] width 37 height 12
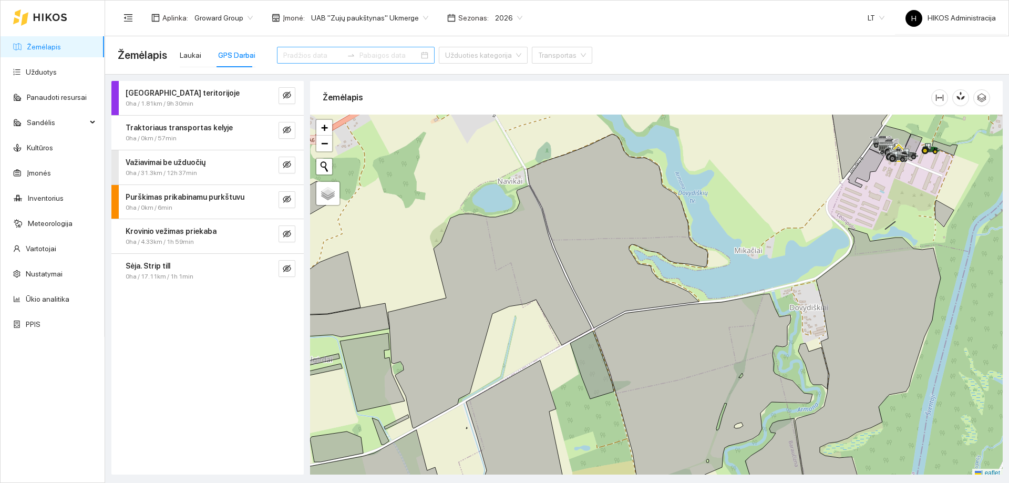
click at [304, 56] on input at bounding box center [312, 55] width 59 height 12
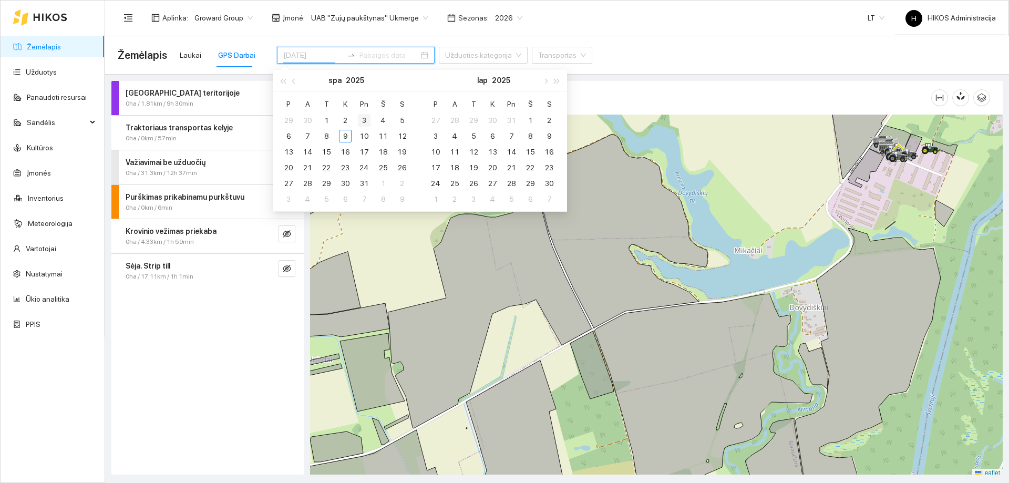
type input "[DATE]"
click at [363, 120] on div "3" at bounding box center [364, 120] width 13 height 13
type input "[DATE]"
click at [305, 138] on div "7" at bounding box center [307, 136] width 13 height 13
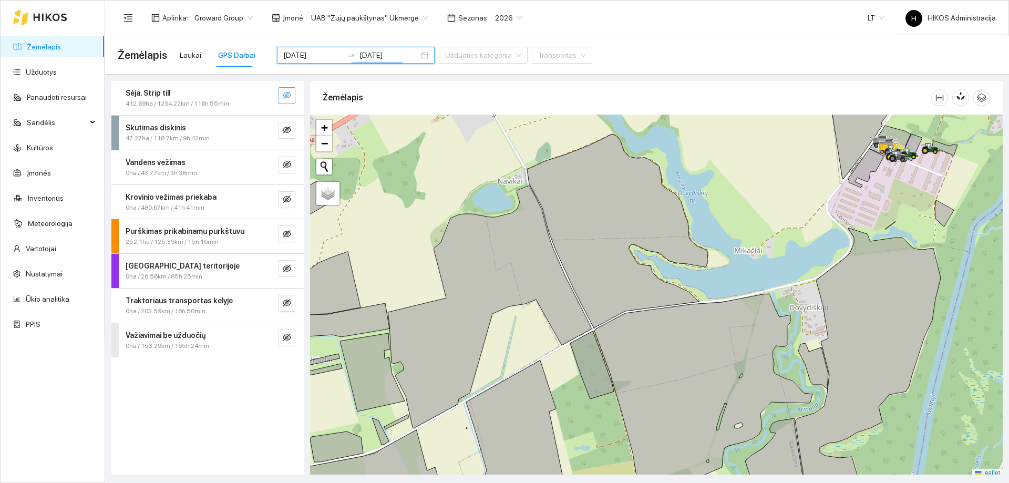
click at [291, 97] on icon "eye-invisible" at bounding box center [287, 95] width 8 height 8
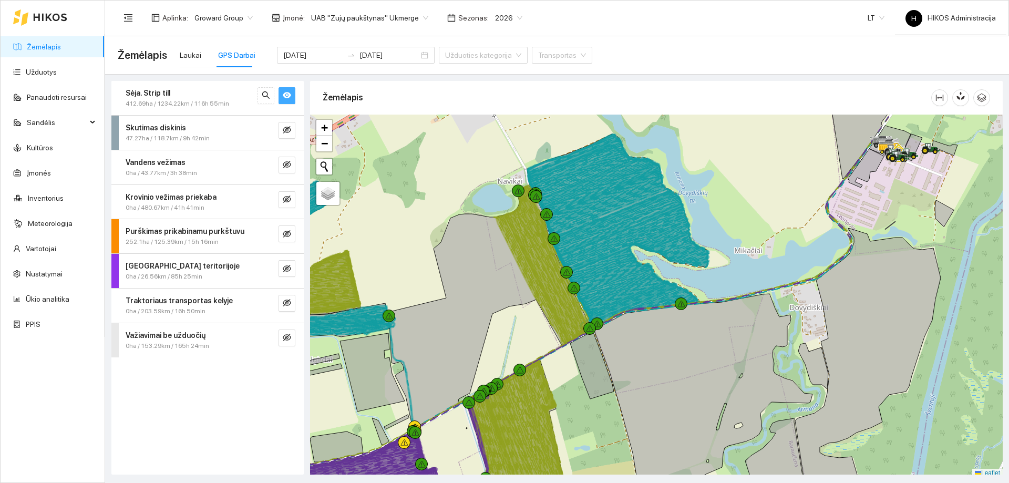
click at [291, 97] on icon "eye" at bounding box center [287, 95] width 8 height 8
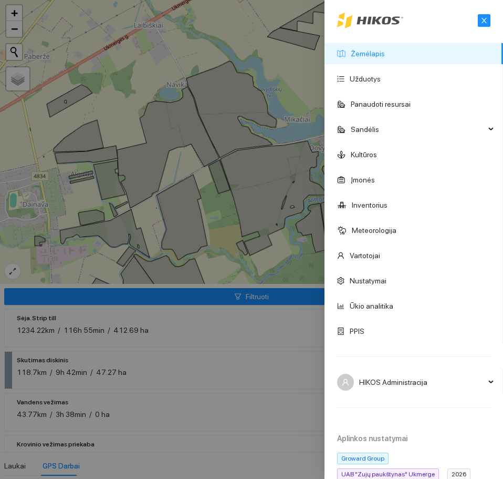
click at [259, 241] on div at bounding box center [251, 239] width 503 height 479
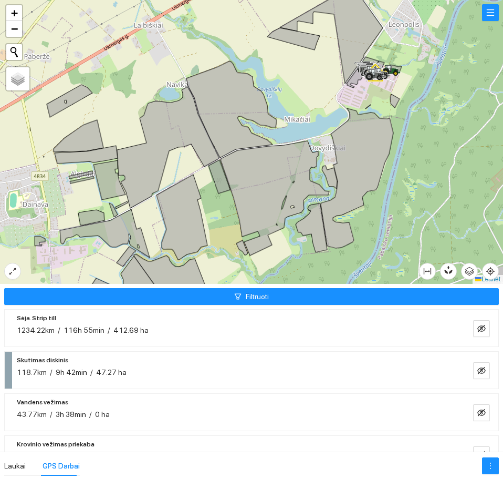
click at [168, 339] on li "Sėja. Strip till 1234.22km / 116h 55min / 412.69 ha" at bounding box center [251, 328] width 495 height 38
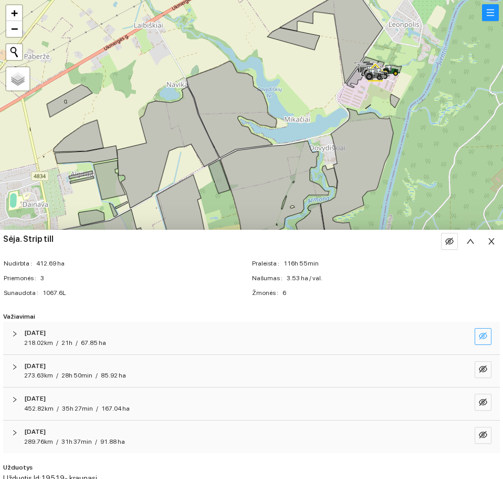
click at [479, 336] on icon "eye-invisible" at bounding box center [483, 335] width 8 height 7
click at [479, 337] on icon "eye" at bounding box center [483, 336] width 8 height 8
click at [475, 429] on button "button" at bounding box center [483, 435] width 17 height 17
click at [479, 405] on icon "eye-invisible" at bounding box center [483, 402] width 8 height 8
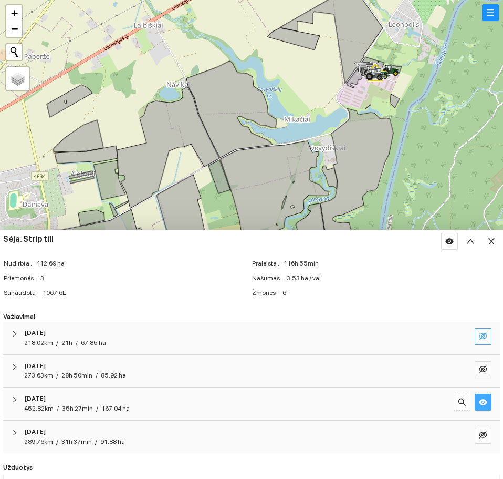
click at [479, 405] on icon "eye" at bounding box center [483, 402] width 8 height 8
click at [479, 372] on icon "eye-invisible" at bounding box center [483, 369] width 8 height 8
click at [479, 338] on icon "eye-invisible" at bounding box center [483, 336] width 8 height 8
click at [458, 366] on icon "search" at bounding box center [462, 369] width 8 height 8
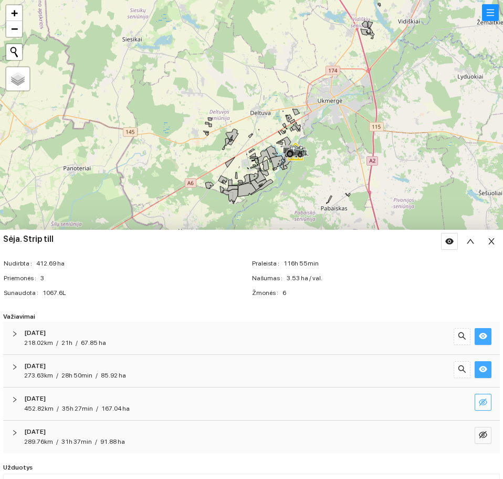
drag, startPoint x: 312, startPoint y: 201, endPoint x: 318, endPoint y: 141, distance: 59.7
click at [318, 141] on div at bounding box center [251, 142] width 503 height 284
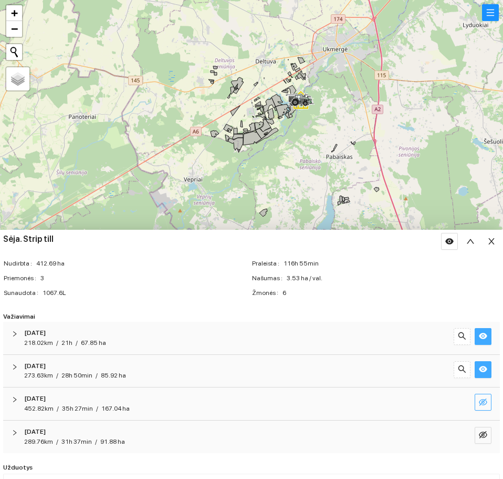
click at [479, 400] on icon "eye-invisible" at bounding box center [483, 402] width 8 height 8
click at [479, 432] on icon "eye-invisible" at bounding box center [483, 434] width 8 height 8
click at [459, 436] on icon "search" at bounding box center [462, 434] width 7 height 7
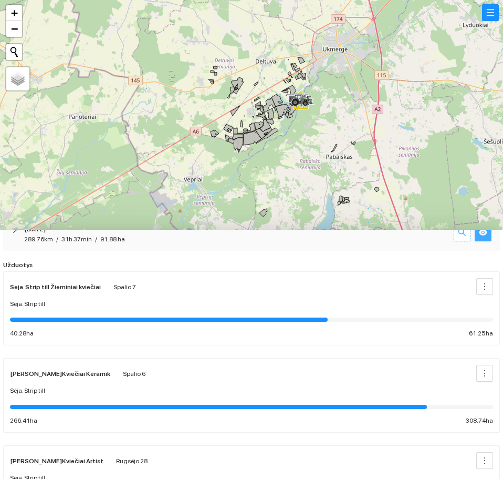
scroll to position [254, 0]
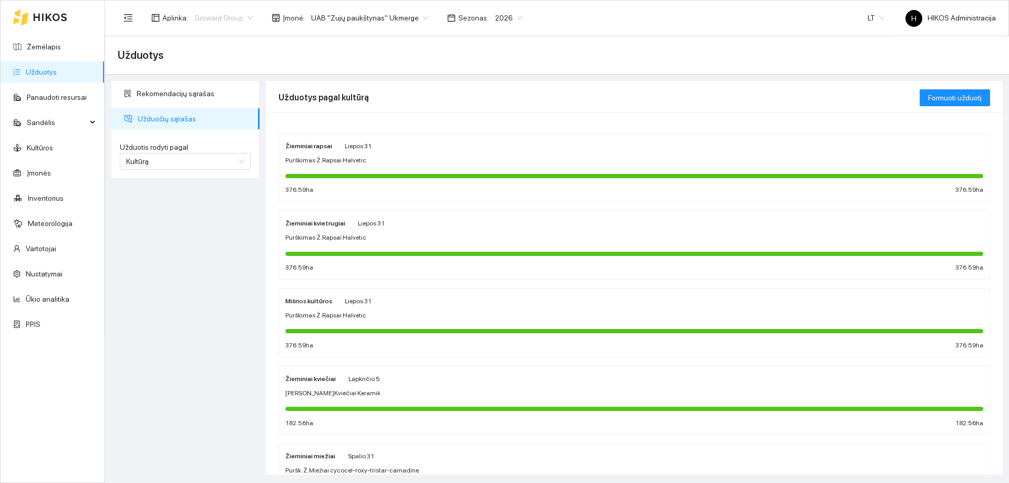
click at [245, 16] on span "Groward Group" at bounding box center [223, 18] width 58 height 16
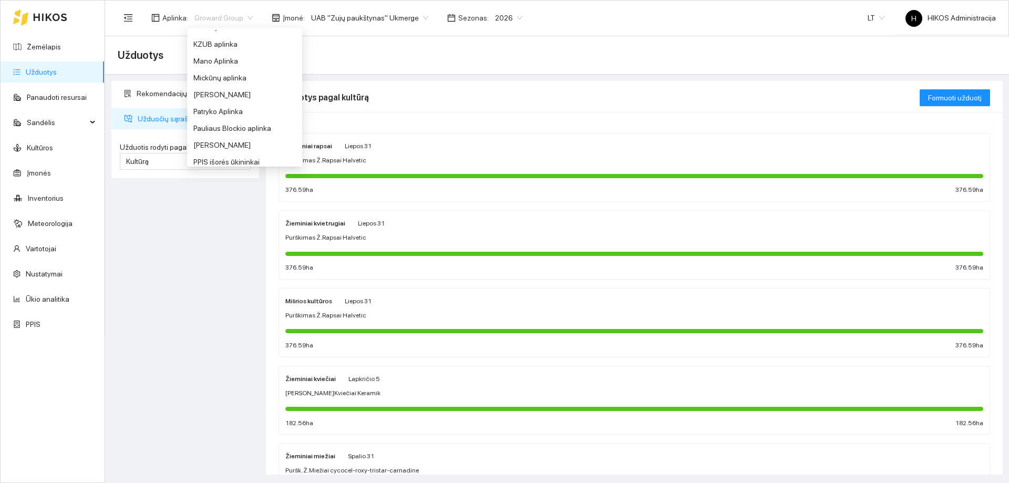
scroll to position [368, 0]
click at [233, 55] on div "Mano Aplinka" at bounding box center [244, 57] width 102 height 12
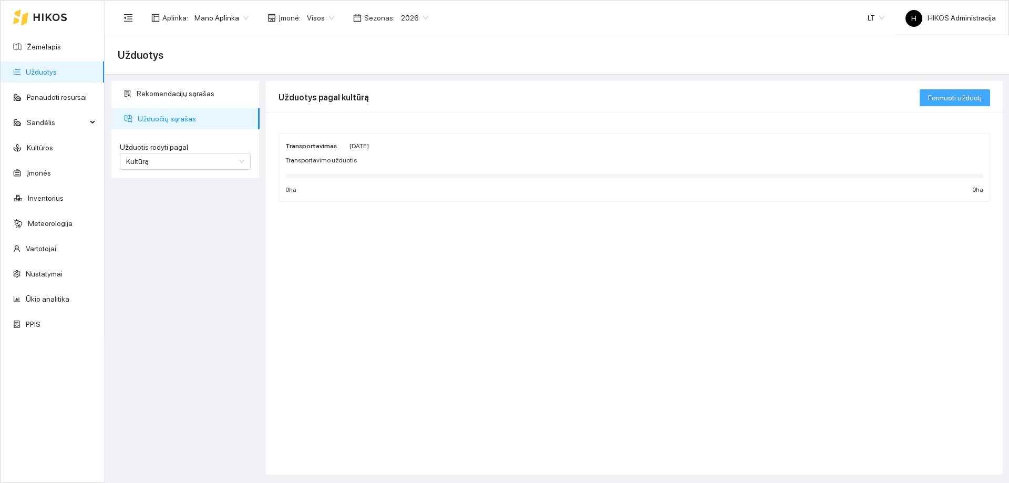
click at [959, 97] on span "Formuoti užduotį" at bounding box center [955, 98] width 54 height 12
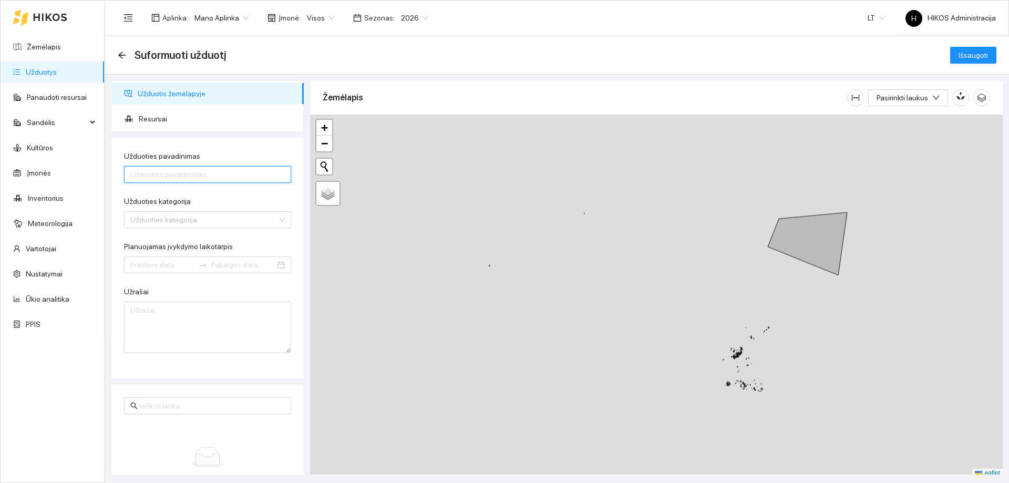
click at [193, 172] on input "Užduoties pavadinimas" at bounding box center [207, 174] width 167 height 17
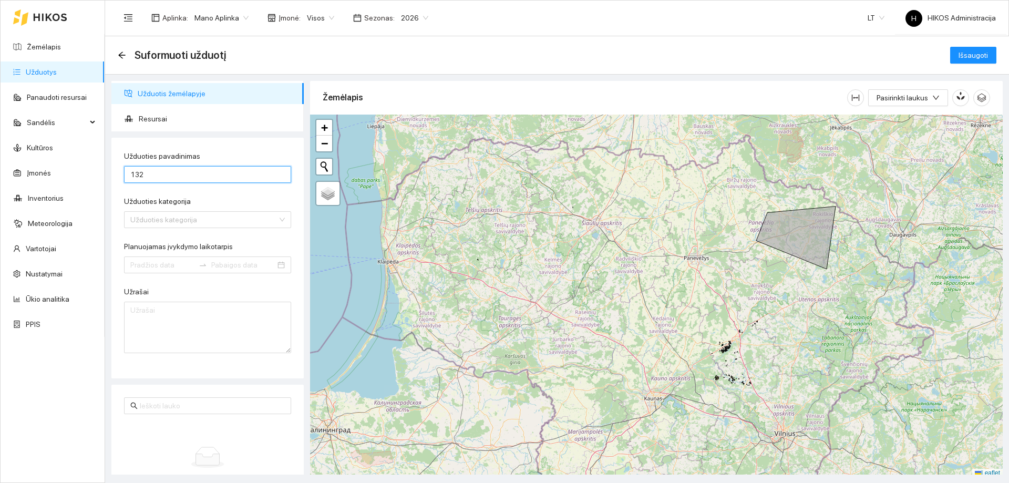
type input "132"
type input "1"
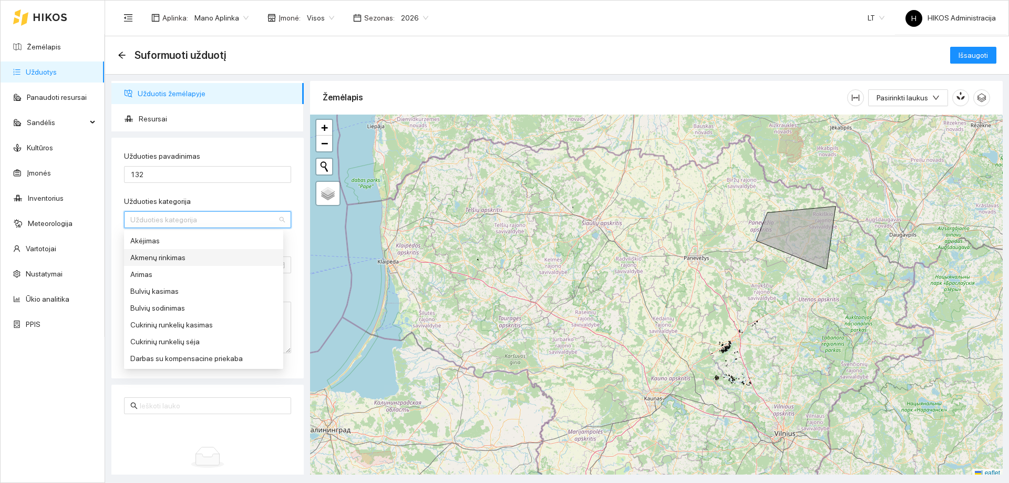
click at [195, 264] on div "Akmenų rinkimas" at bounding box center [203, 257] width 159 height 17
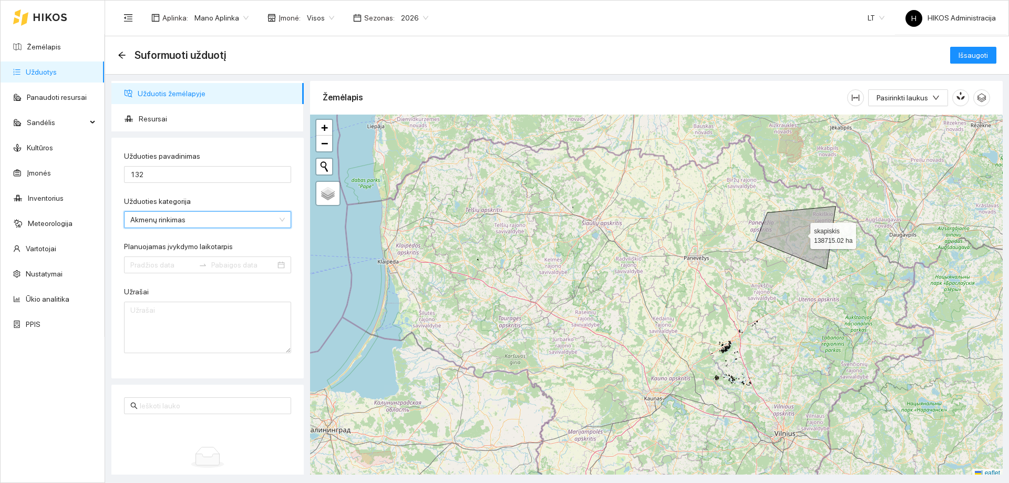
click at [796, 243] on icon at bounding box center [795, 237] width 79 height 63
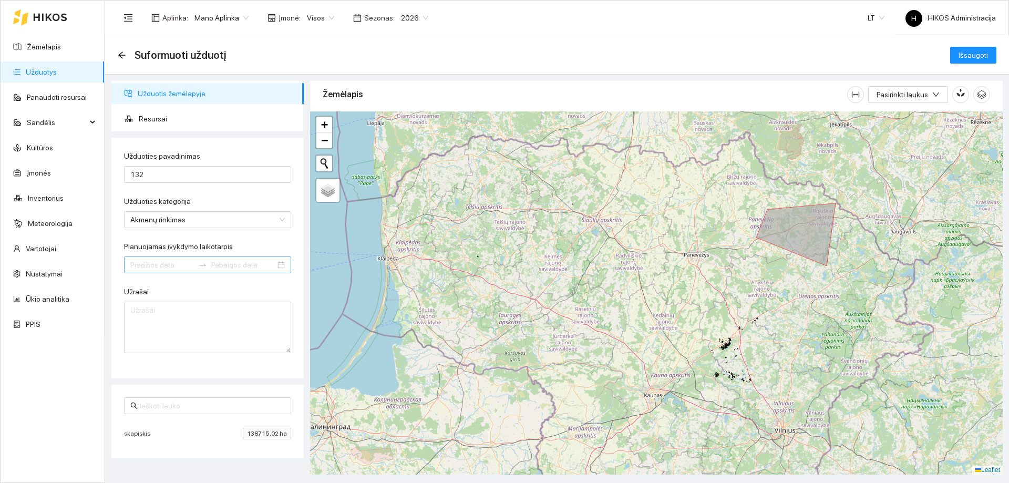
click at [168, 262] on input "Planuojamas įvykdymo laikotarpis" at bounding box center [162, 265] width 64 height 12
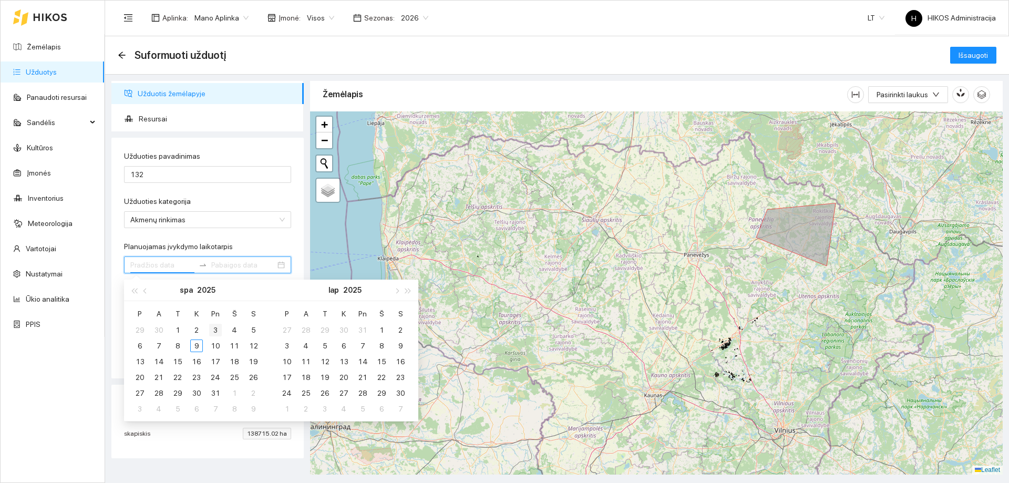
type input "2025-10-03"
click at [209, 329] on td "3" at bounding box center [215, 330] width 19 height 16
type input "2025-10-03"
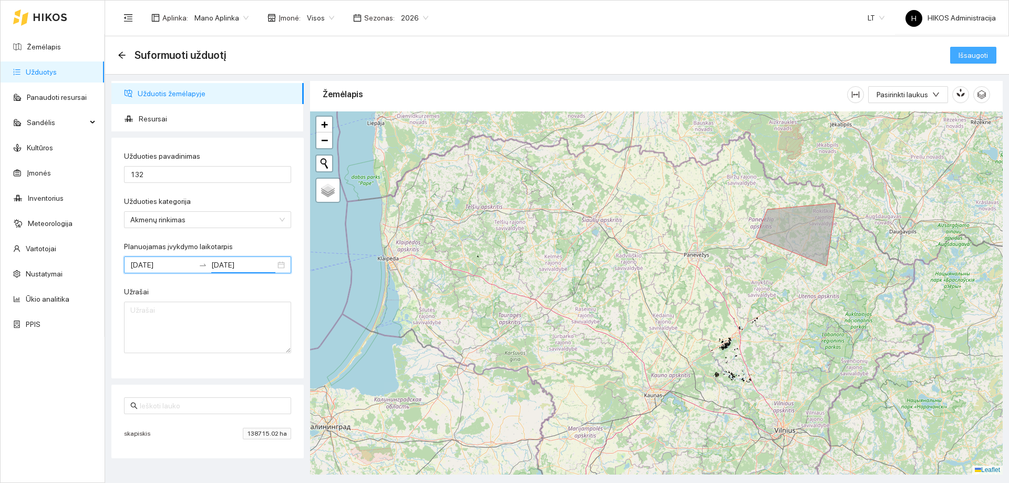
click at [969, 55] on span "Išsaugoti" at bounding box center [972, 55] width 29 height 12
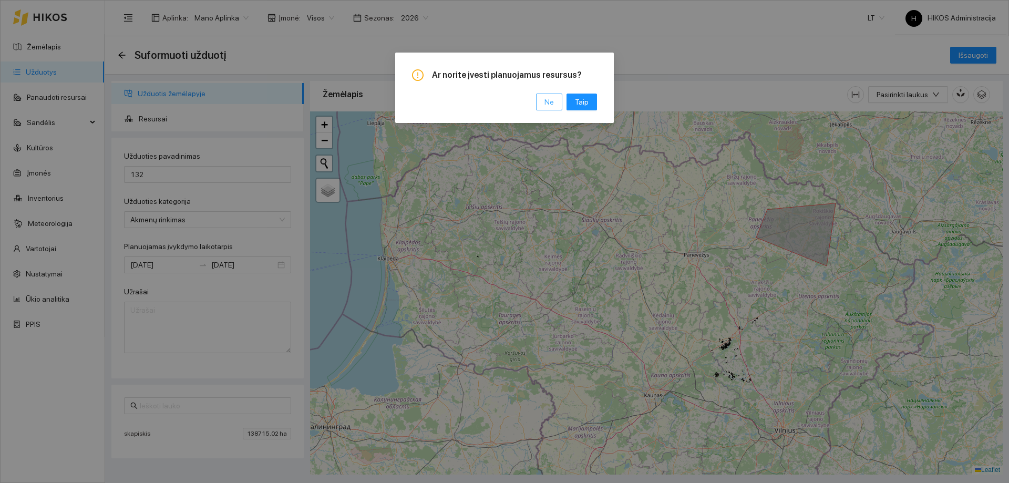
click at [553, 100] on span "Ne" at bounding box center [548, 102] width 9 height 12
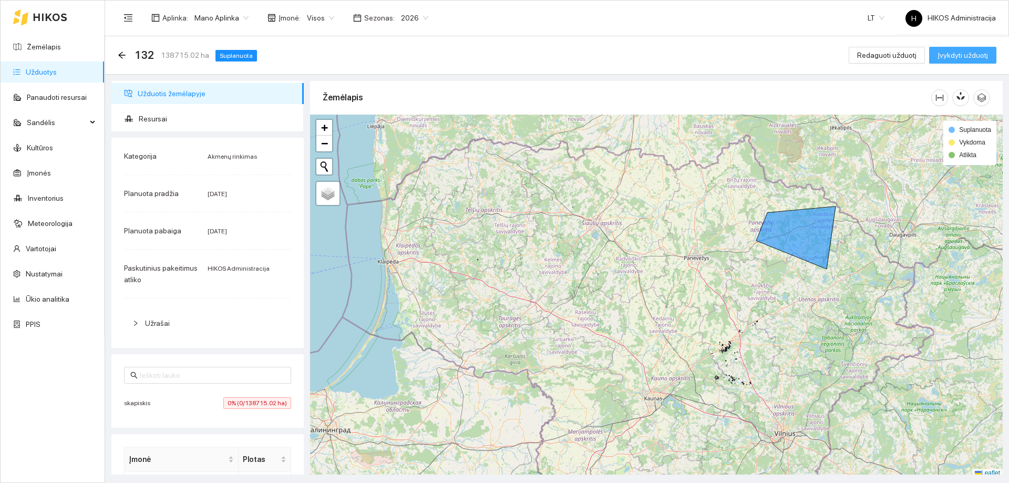
click at [966, 57] on span "Įvykdyti užduotį" at bounding box center [962, 55] width 50 height 12
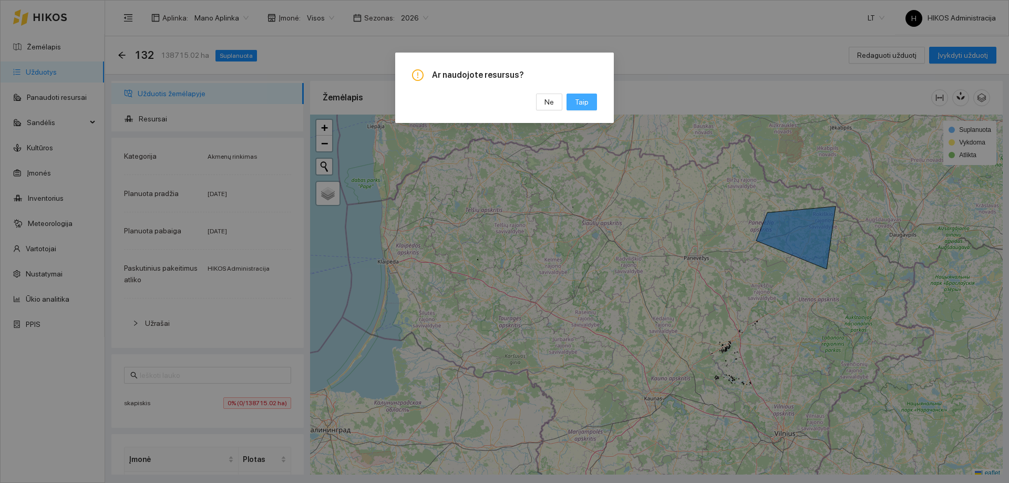
click at [591, 101] on button "Taip" at bounding box center [581, 102] width 30 height 17
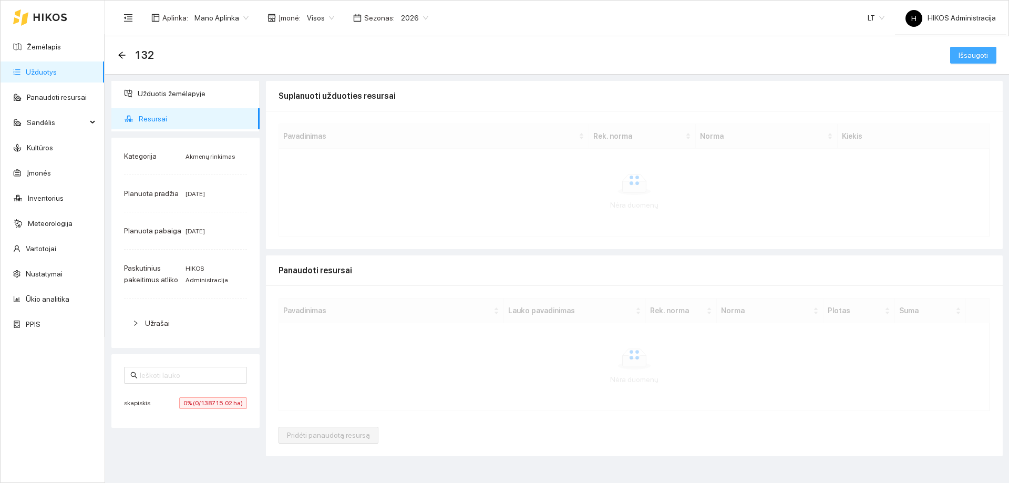
click at [976, 57] on span "Išsaugoti" at bounding box center [972, 55] width 29 height 12
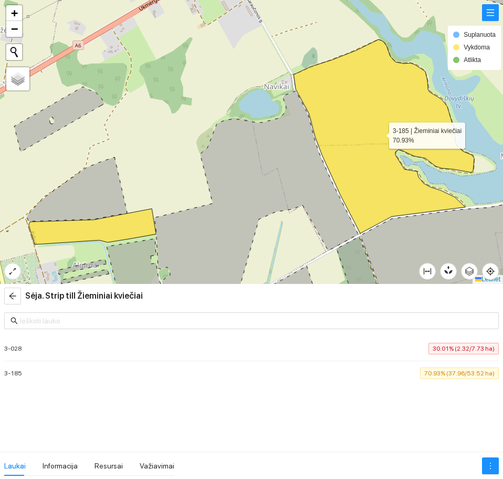
click at [351, 162] on icon at bounding box center [384, 136] width 181 height 194
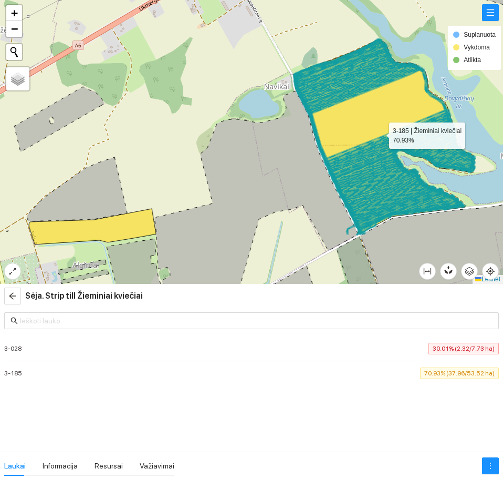
click at [384, 124] on icon at bounding box center [384, 136] width 181 height 194
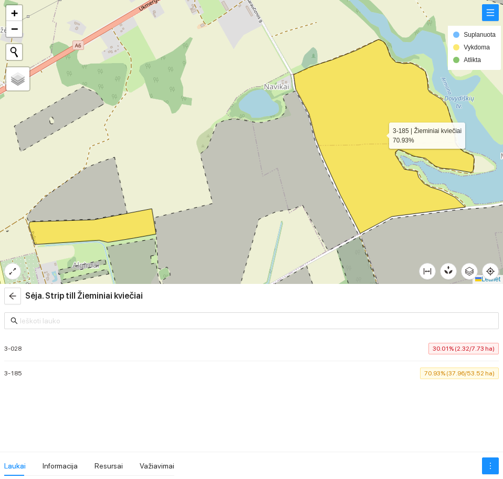
click at [384, 124] on icon at bounding box center [384, 136] width 181 height 194
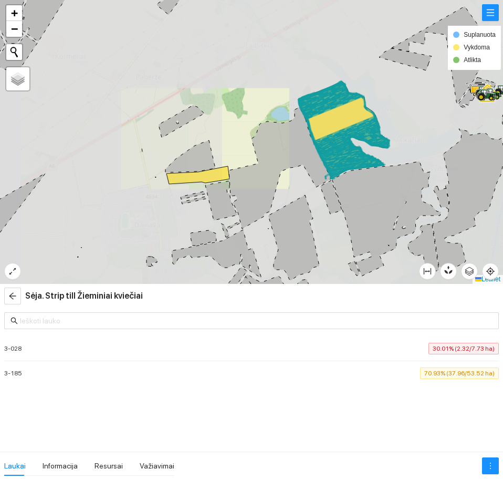
drag, startPoint x: 357, startPoint y: 127, endPoint x: 314, endPoint y: 129, distance: 43.7
click at [314, 129] on icon at bounding box center [347, 142] width 66 height 53
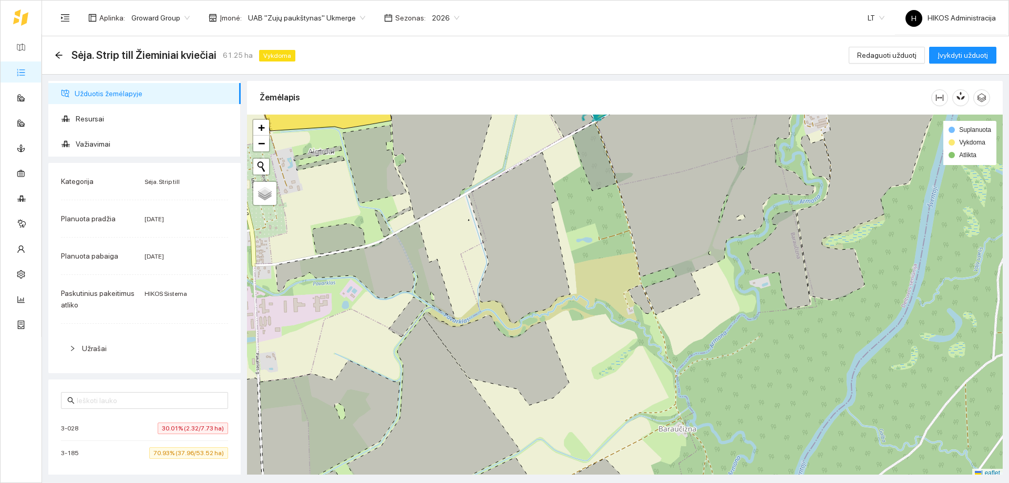
scroll to position [3, 0]
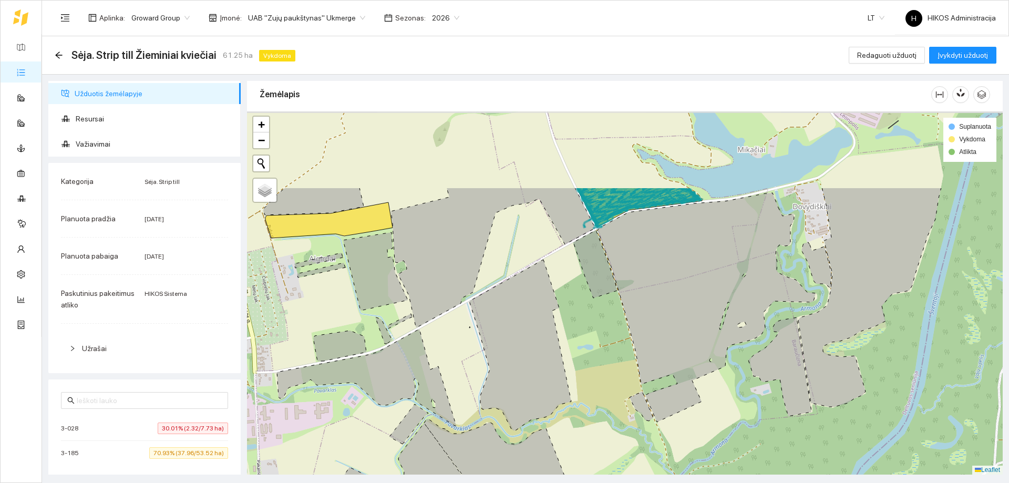
drag, startPoint x: 553, startPoint y: 226, endPoint x: 554, endPoint y: 336, distance: 110.3
click at [503, 336] on icon at bounding box center [520, 345] width 102 height 171
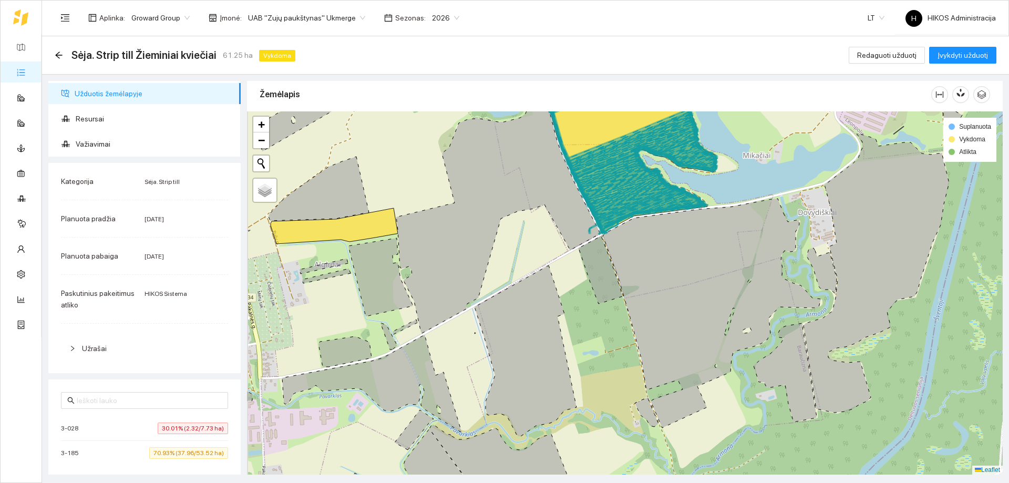
drag, startPoint x: 534, startPoint y: 215, endPoint x: 549, endPoint y: 272, distance: 58.6
click at [503, 272] on div at bounding box center [624, 292] width 755 height 363
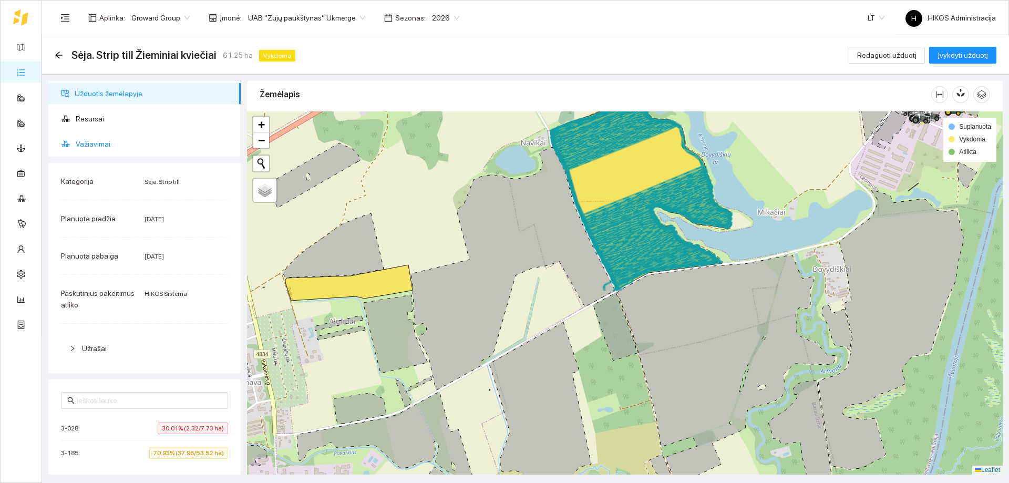
click at [141, 141] on span "Važiavimai" at bounding box center [154, 143] width 157 height 21
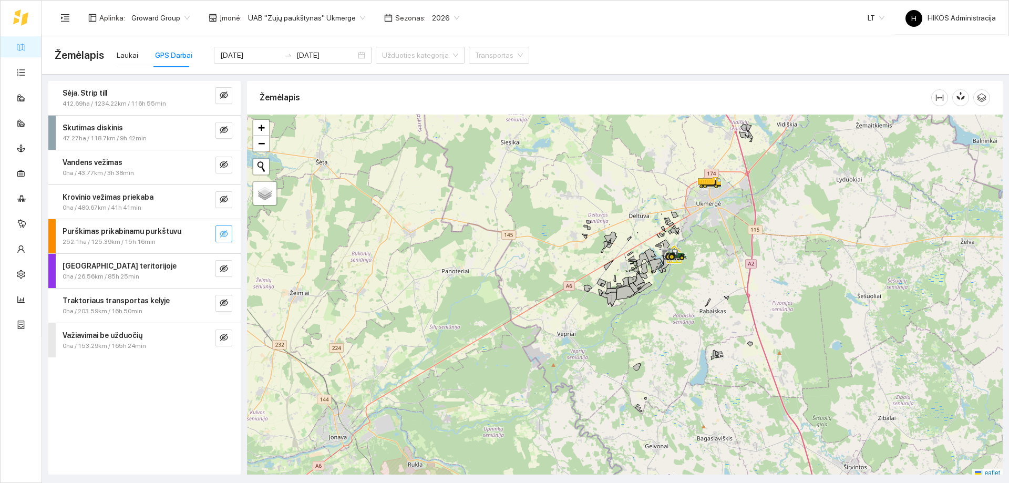
click at [219, 233] on button "button" at bounding box center [223, 233] width 17 height 17
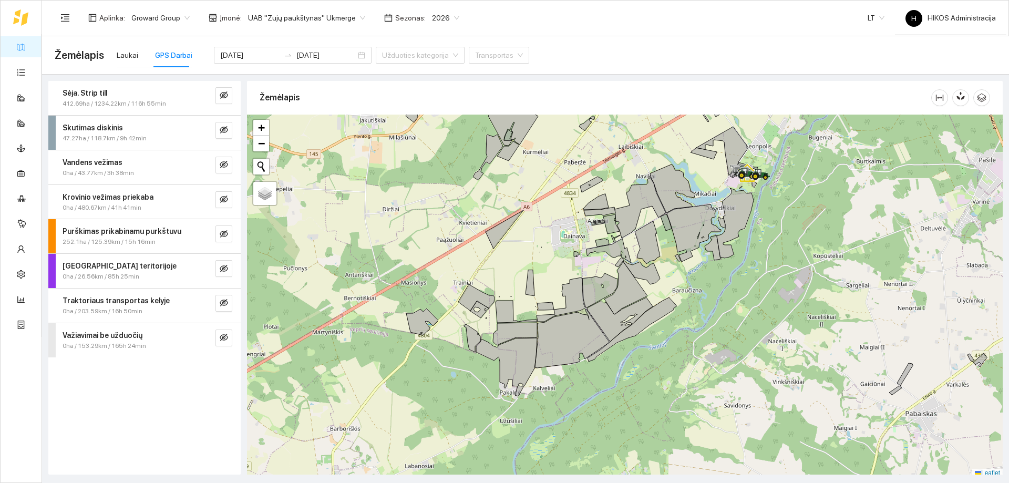
drag, startPoint x: 0, startPoint y: 366, endPoint x: 0, endPoint y: 344, distance: 22.6
click at [0, 358] on aside "Žemėlapis Užduotys Panaudoti resursai Sandėlis Kultūros Įmonės Inventorius Mete…" at bounding box center [21, 241] width 42 height 483
